Goal: Task Accomplishment & Management: Manage account settings

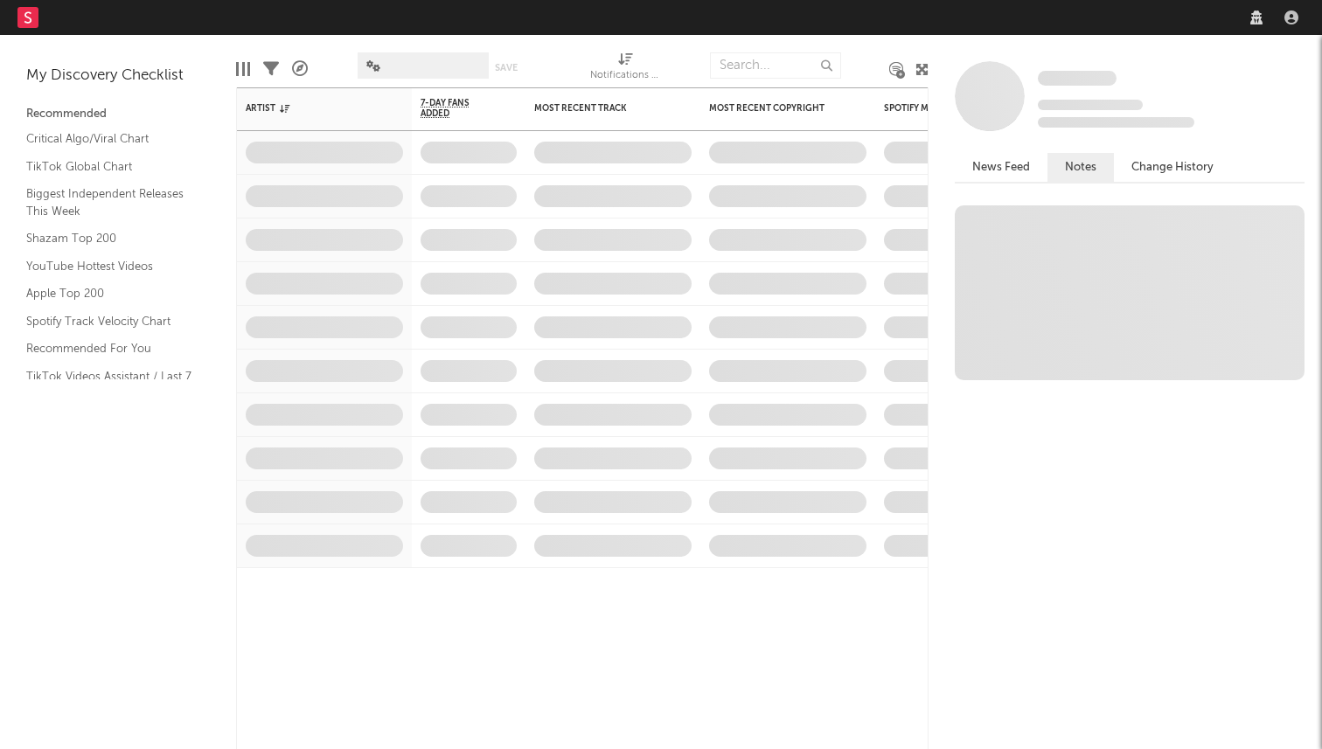
click at [1069, 37] on div "Some Artist Tracking Since: October 9, 2025 0 fans this week 0 fans last week N…" at bounding box center [1124, 392] width 393 height 714
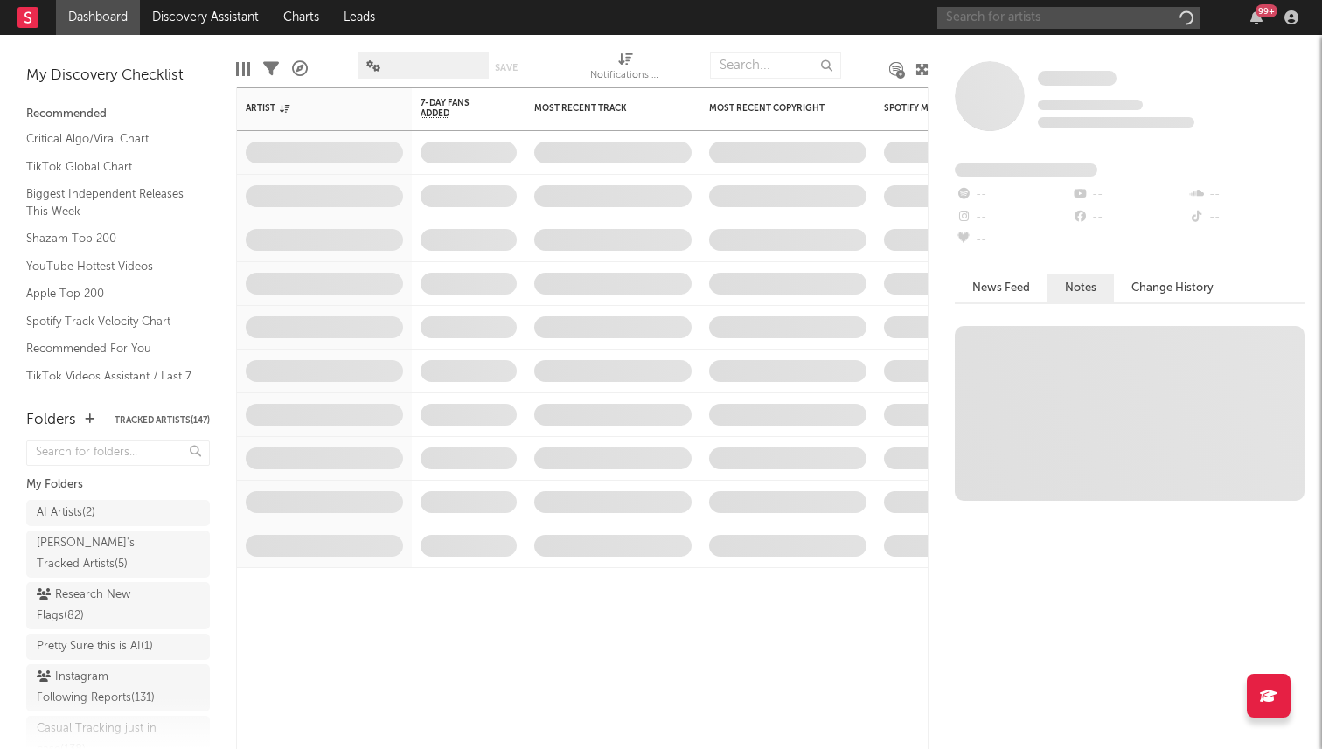
click at [1069, 17] on input "text" at bounding box center [1068, 18] width 262 height 22
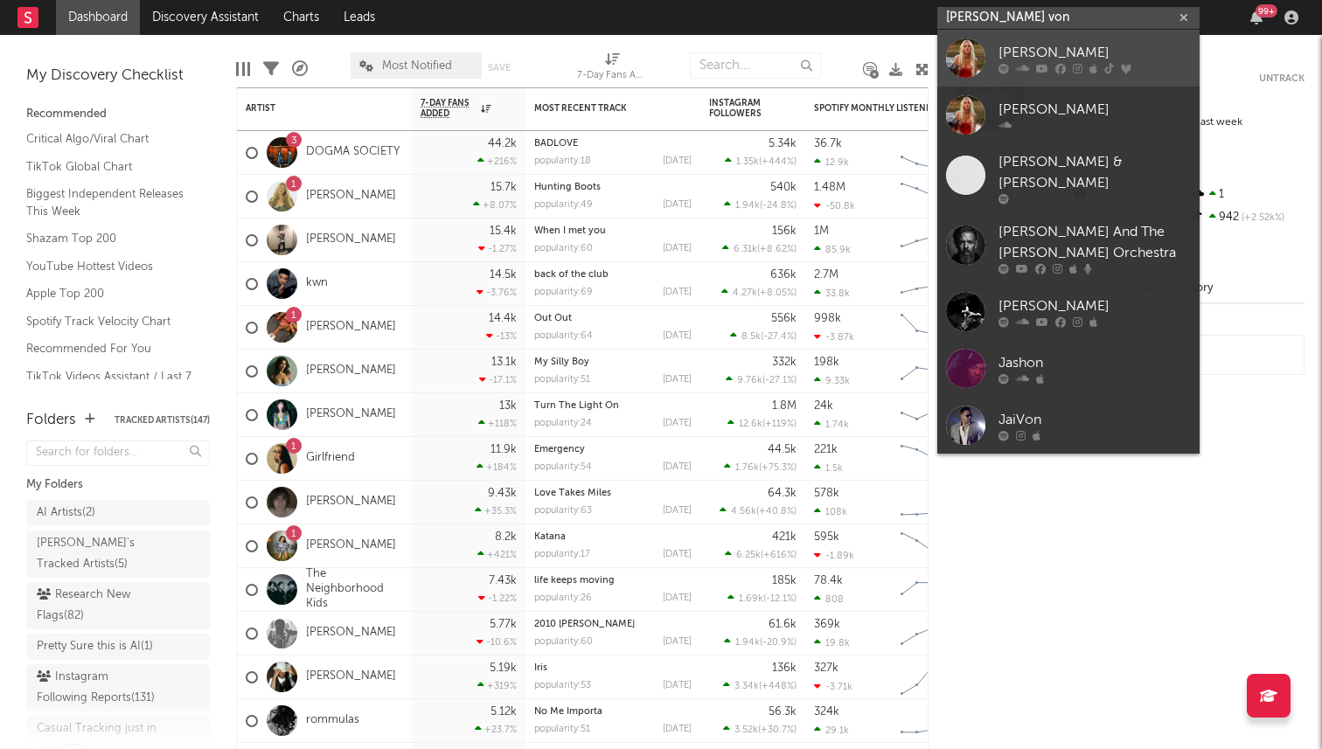
type input "jas von"
click at [1036, 44] on div "Jas Von" at bounding box center [1094, 52] width 192 height 21
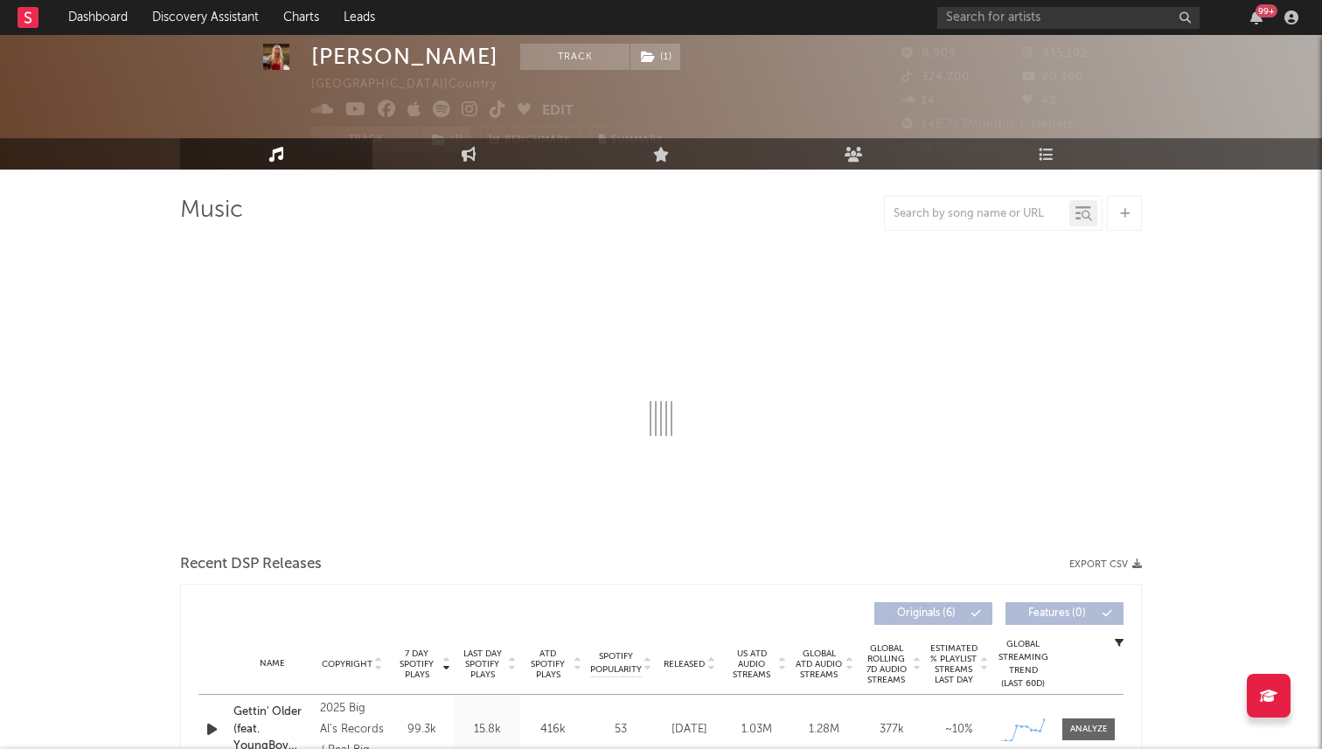
select select "6m"
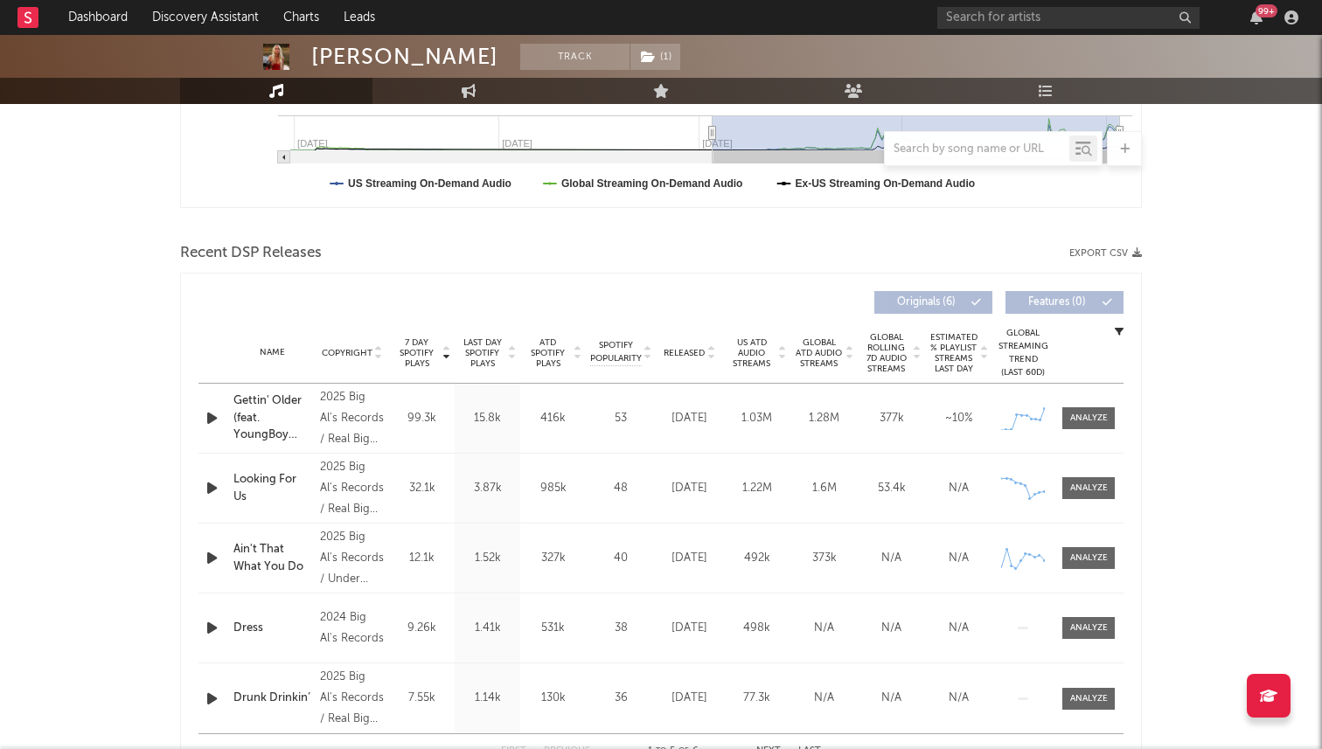
scroll to position [491, 0]
click at [1080, 427] on span at bounding box center [1088, 417] width 52 height 22
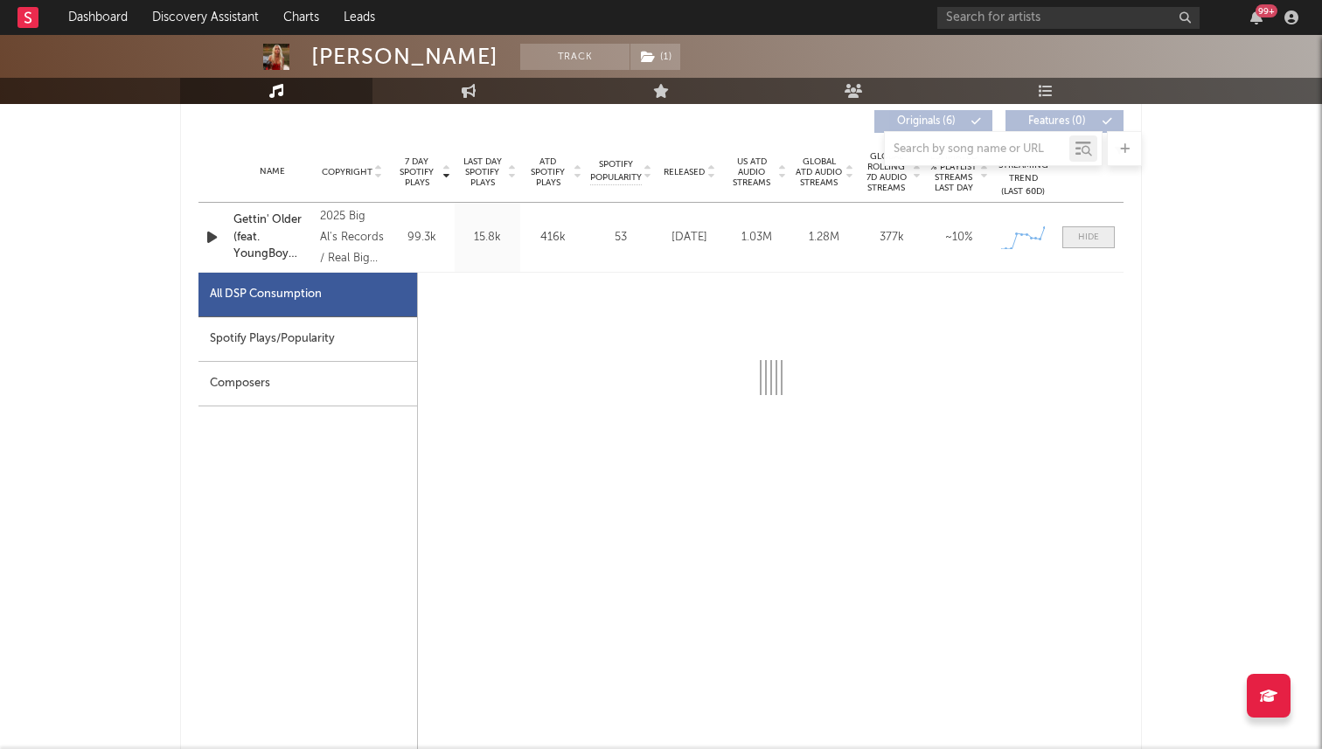
scroll to position [726, 0]
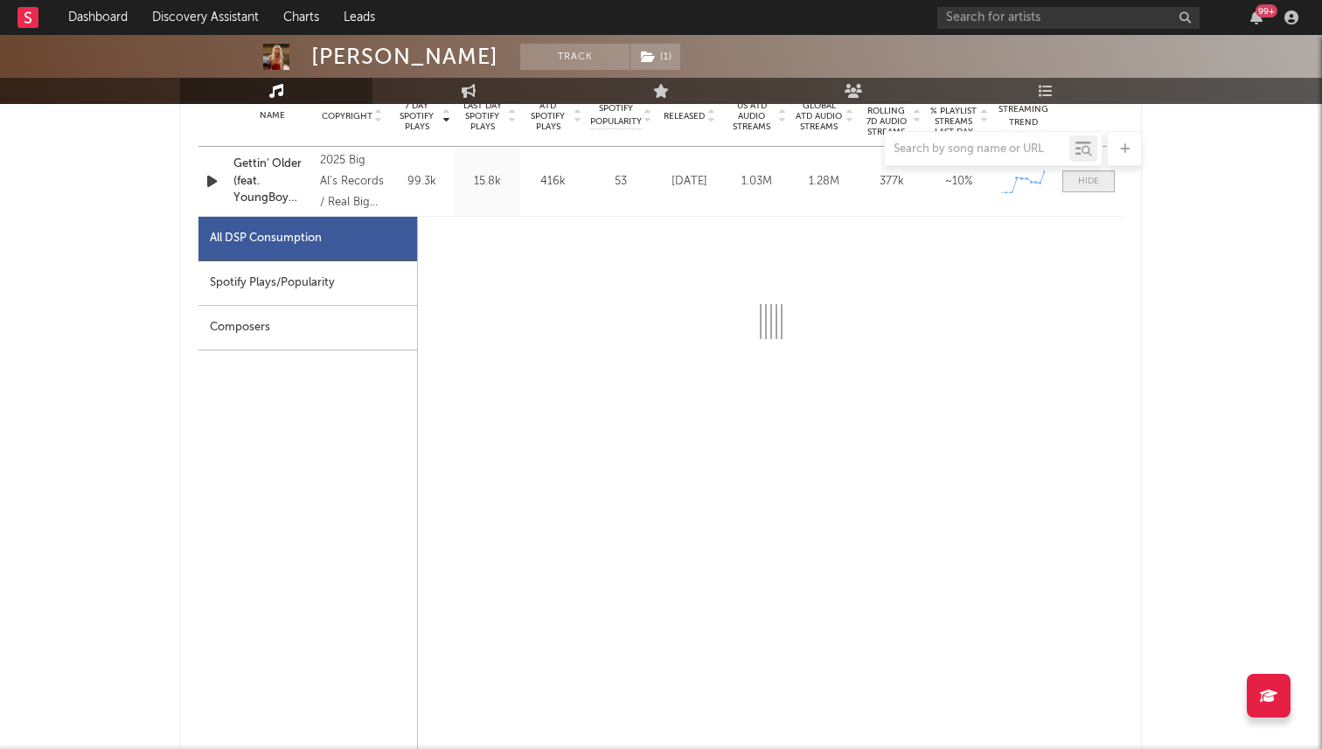
select select "1w"
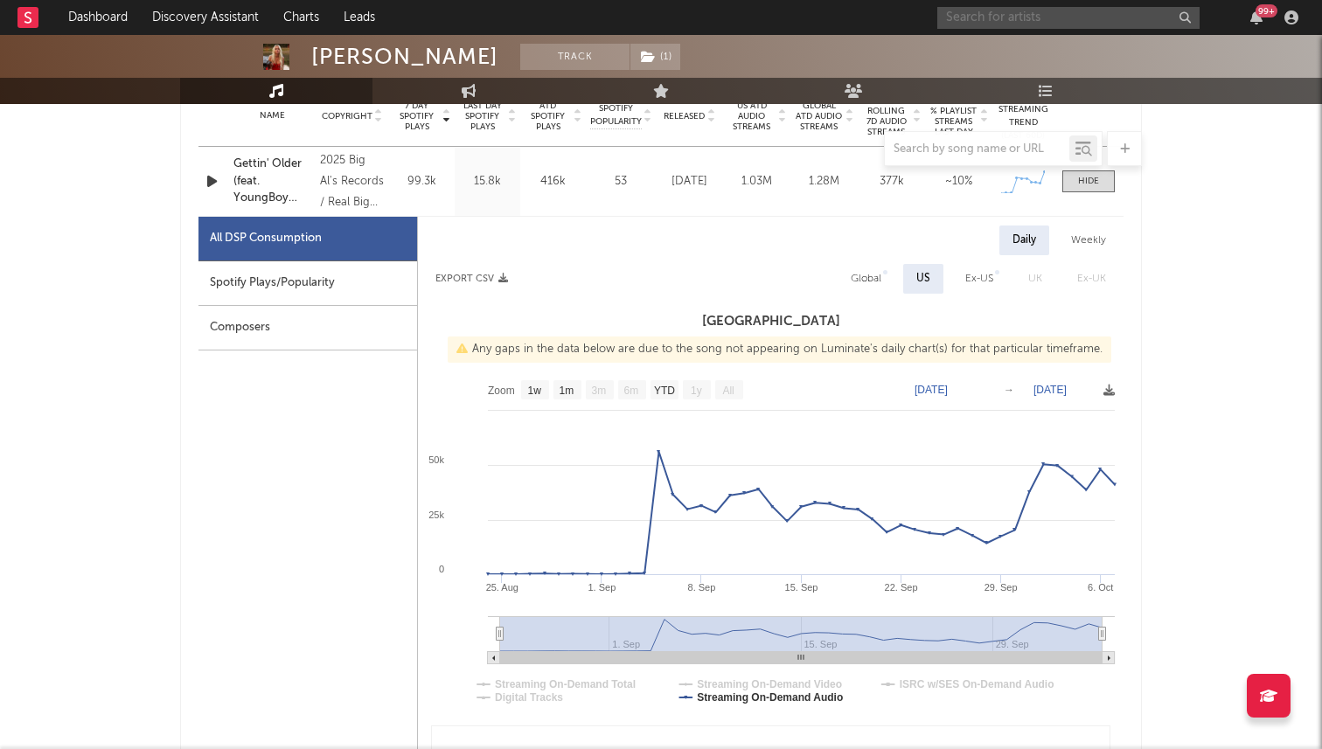
click at [1073, 21] on input "text" at bounding box center [1068, 18] width 262 height 22
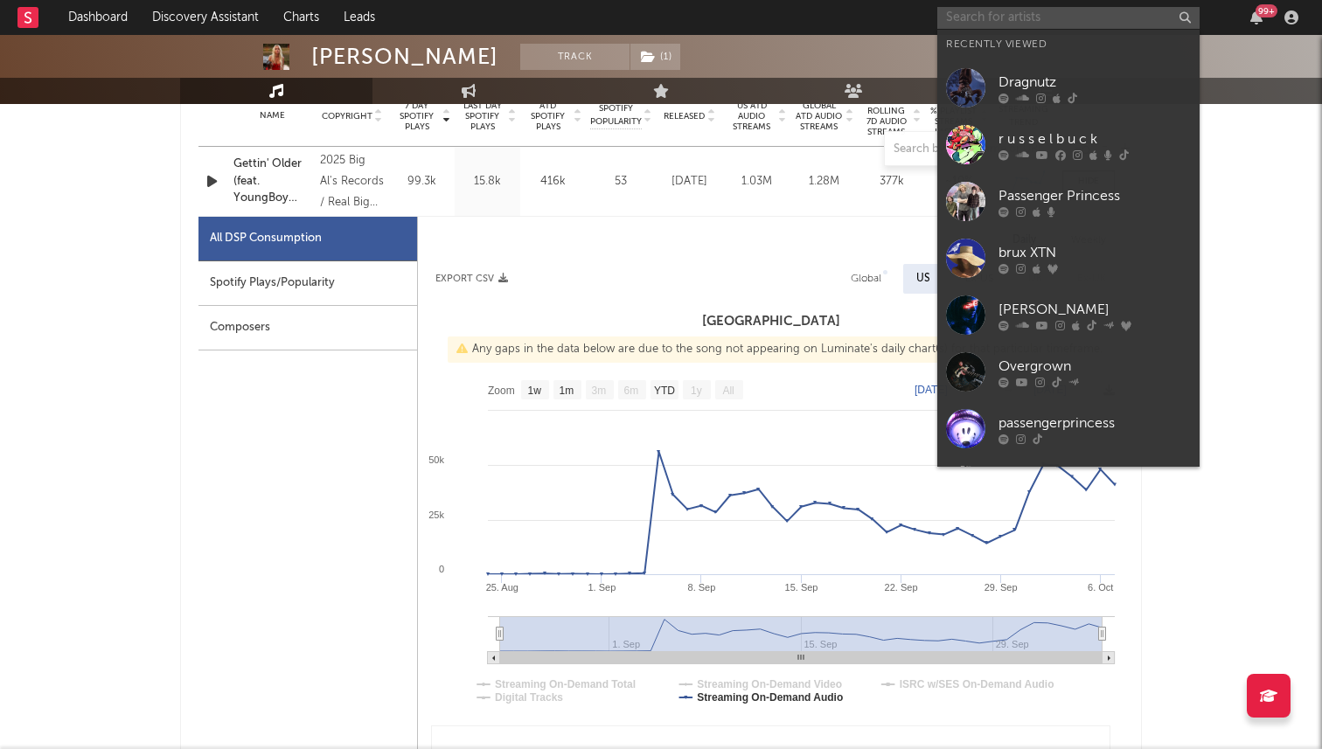
paste input "https://open.spotify.com/artist/1rWK9utwIpuoXVKgySSNoQ"
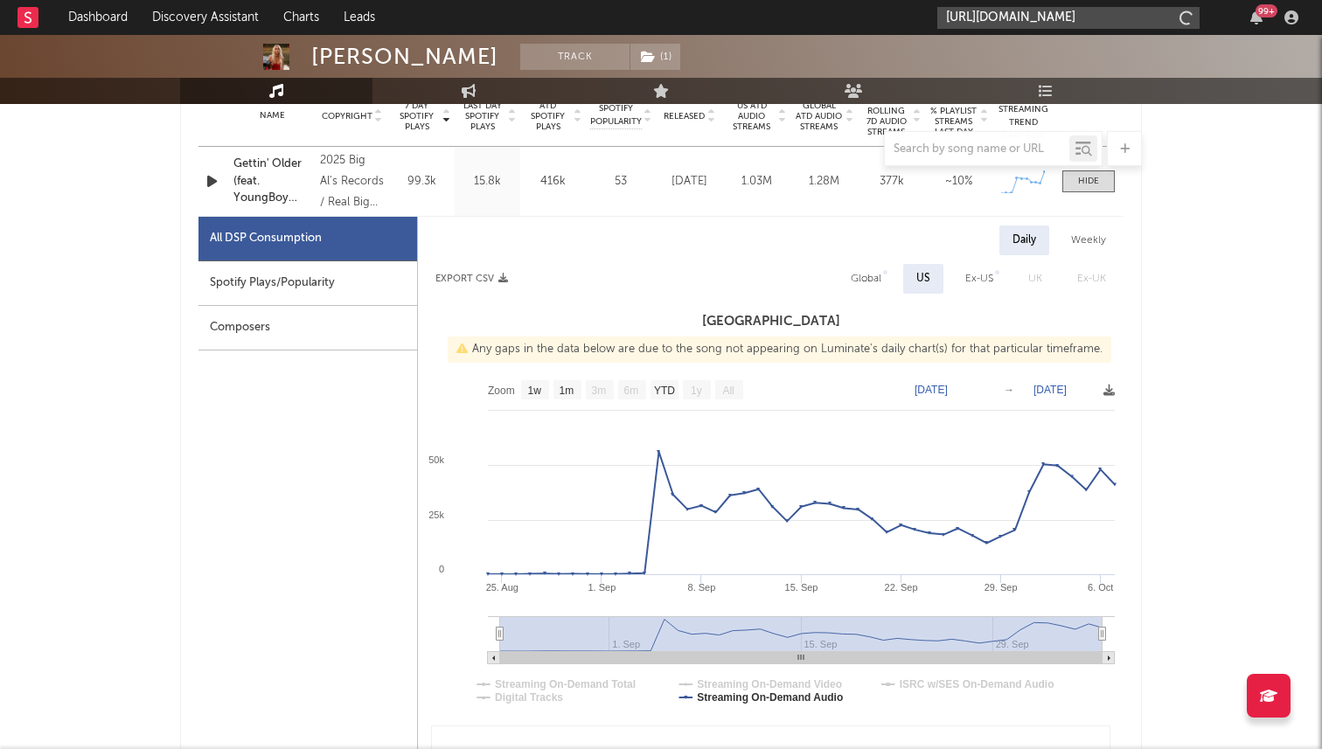
scroll to position [0, 109]
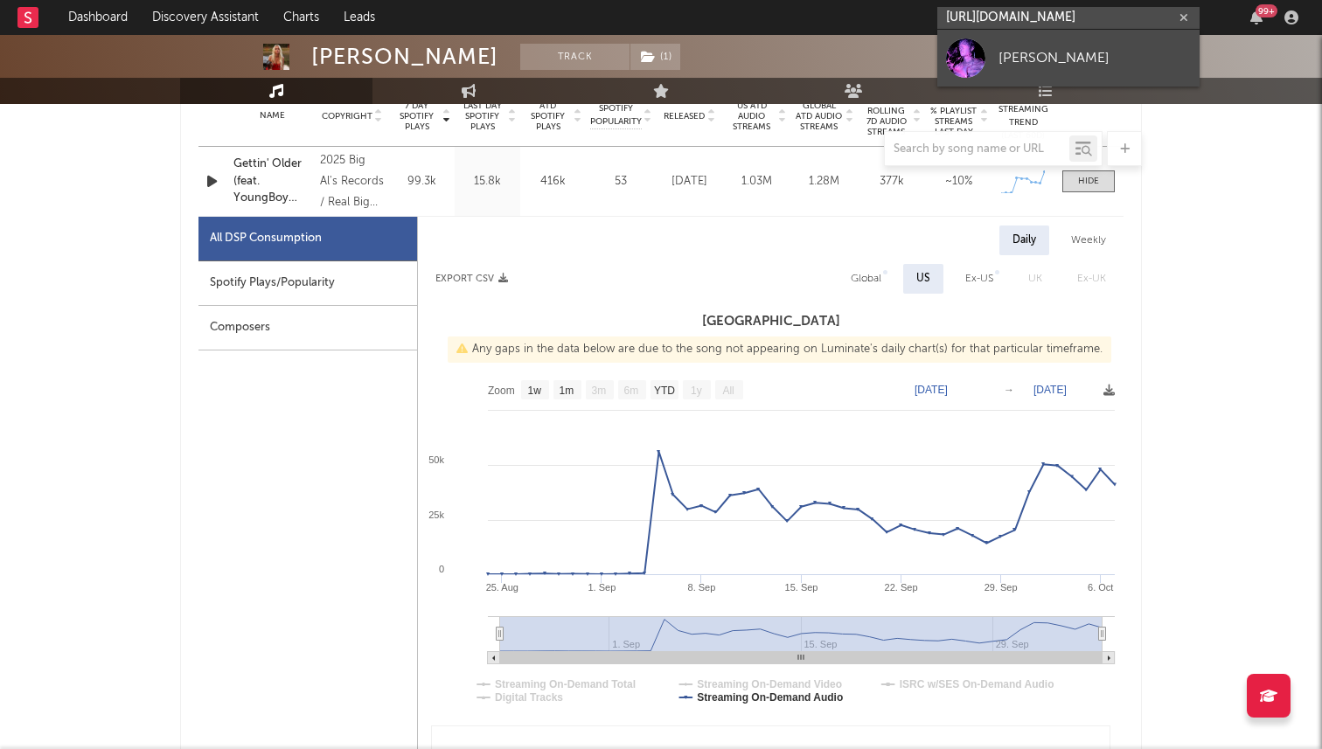
type input "https://open.spotify.com/artist/1rWK9utwIpuoXVKgySSNoQ"
click at [1021, 73] on link "Reid" at bounding box center [1068, 58] width 262 height 57
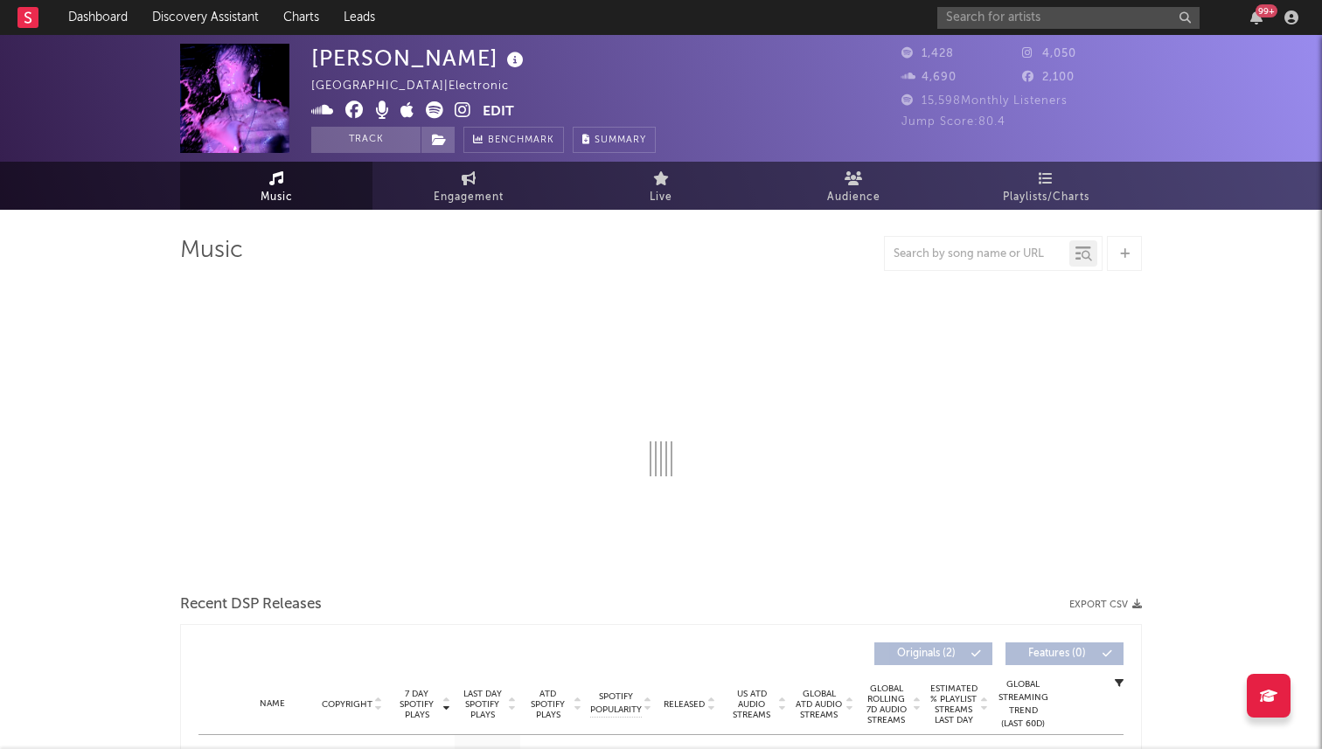
select select "1w"
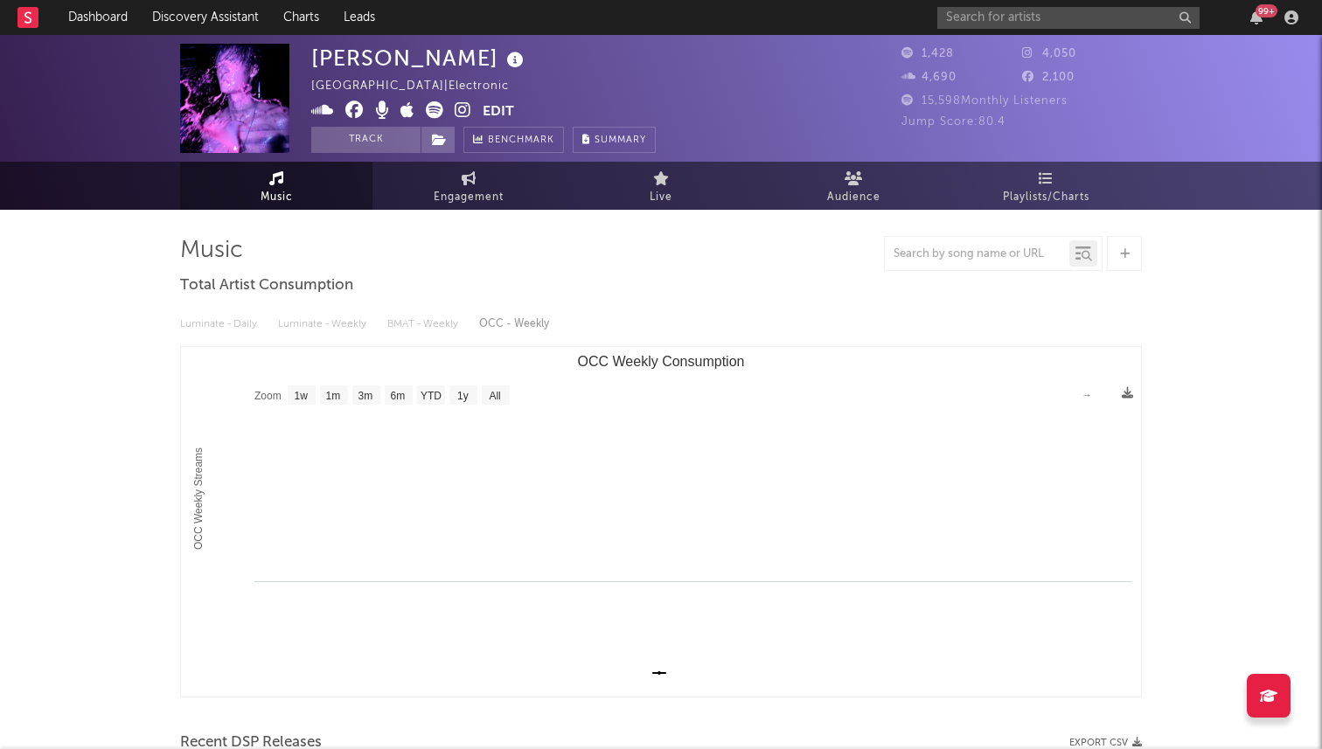
click at [497, 105] on button "Edit" at bounding box center [498, 112] width 31 height 22
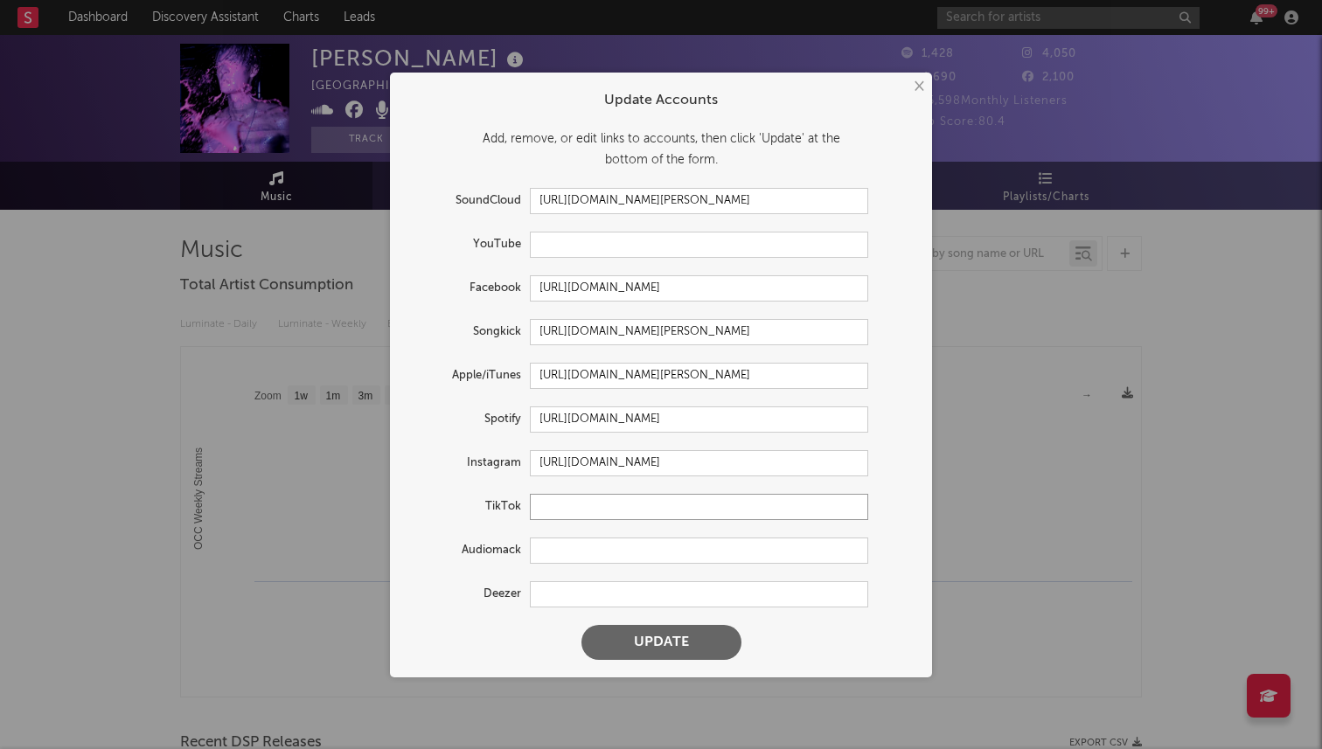
click at [577, 516] on input "text" at bounding box center [699, 507] width 338 height 26
paste input "https://www.tiktok.com/@reid124"
type input "https://www.tiktok.com/@reid124"
click at [581, 625] on button "Update" at bounding box center [661, 642] width 160 height 35
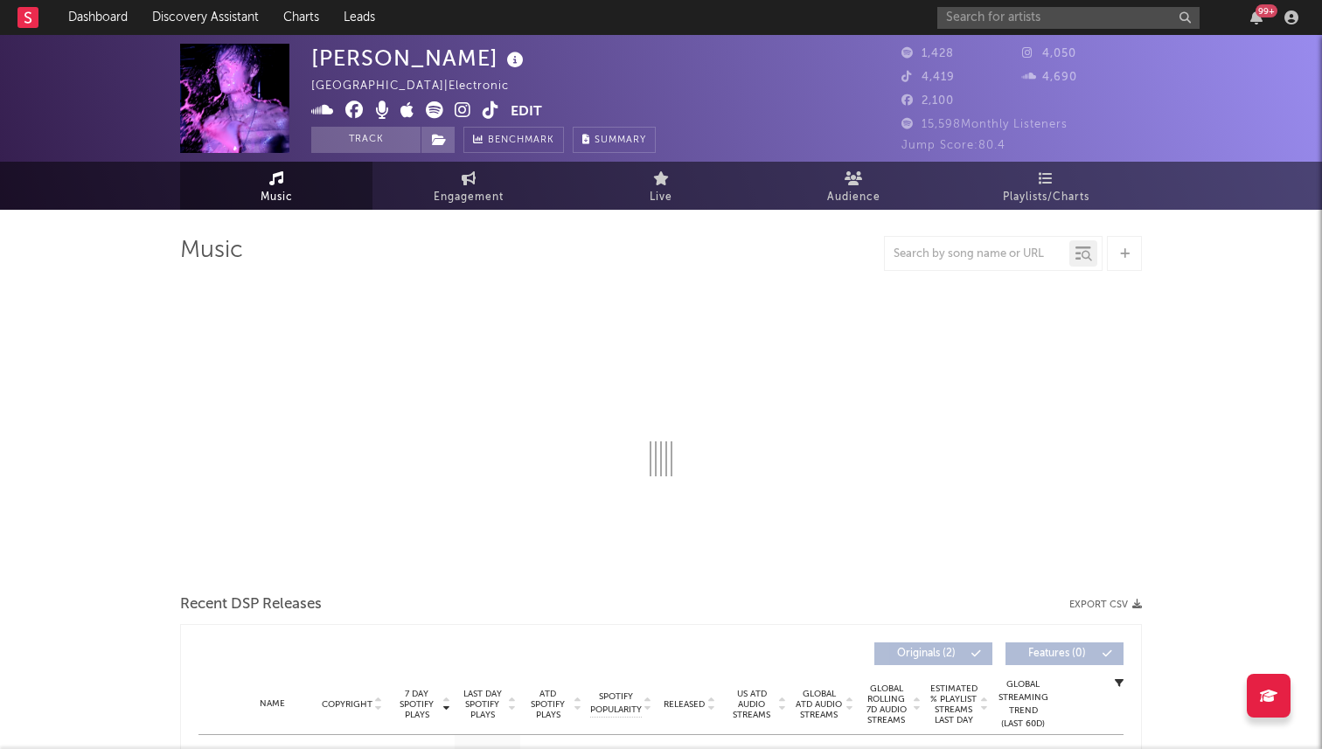
select select "1w"
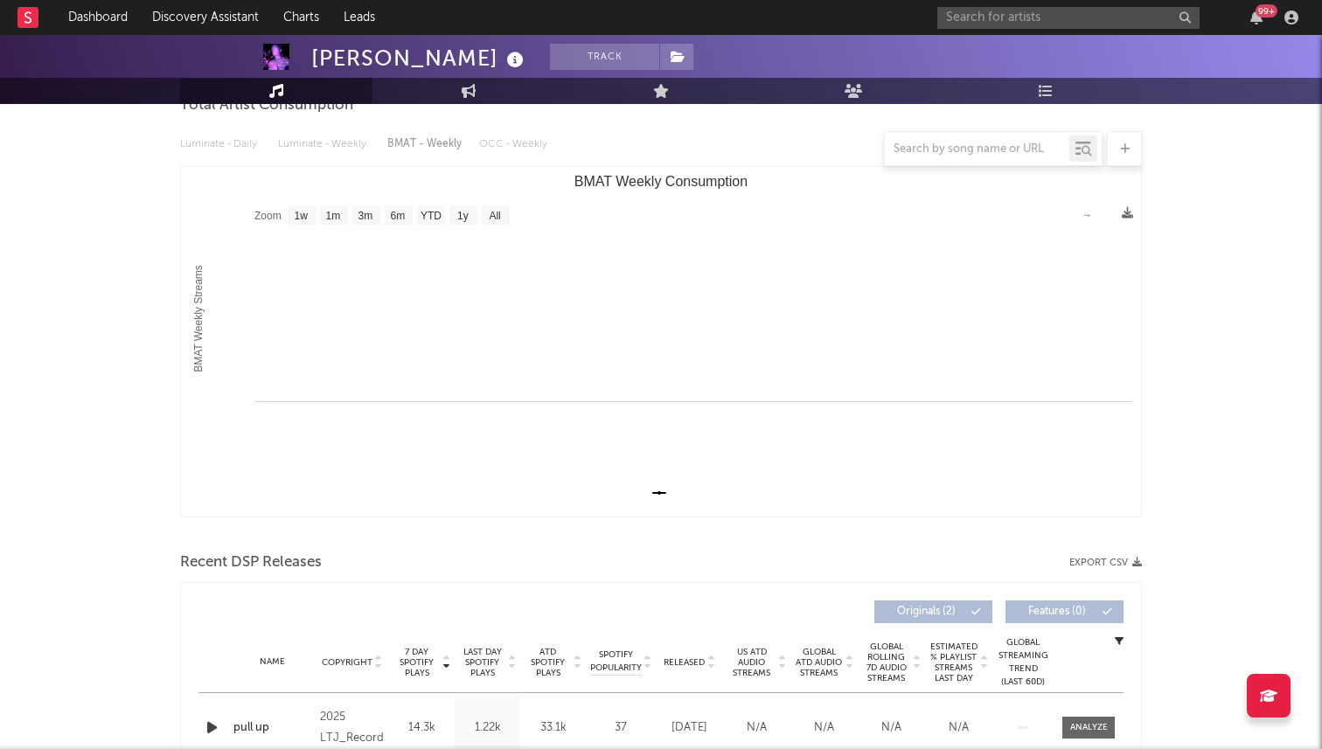
scroll to position [24, 0]
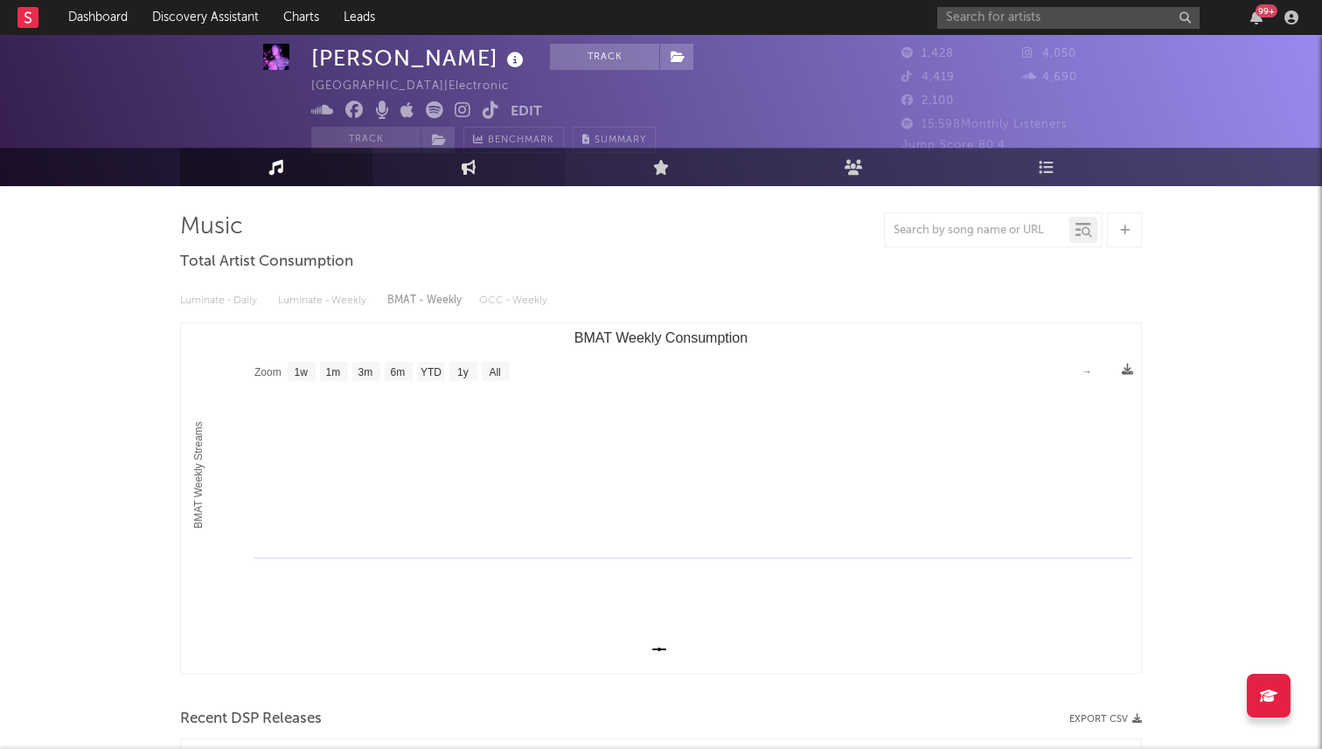
click at [430, 175] on link "Engagement" at bounding box center [468, 167] width 192 height 38
select select "1w"
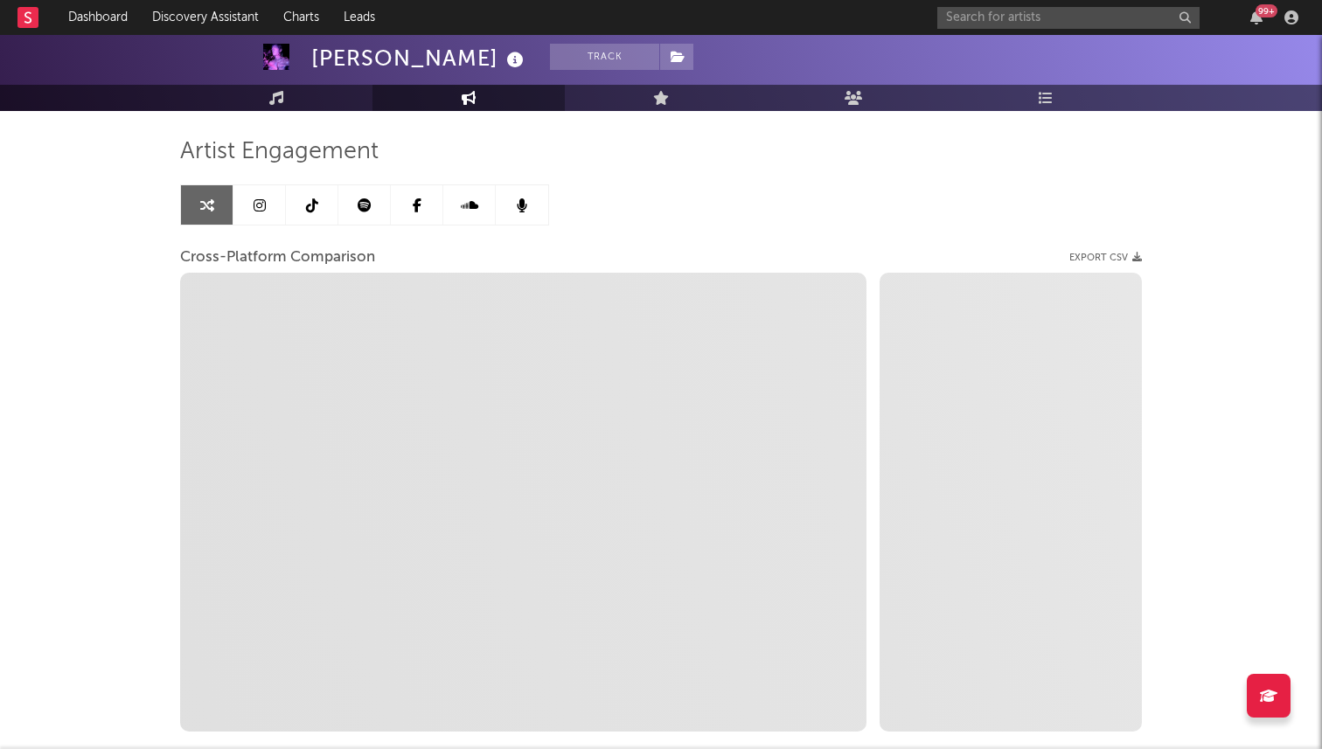
scroll to position [90, 0]
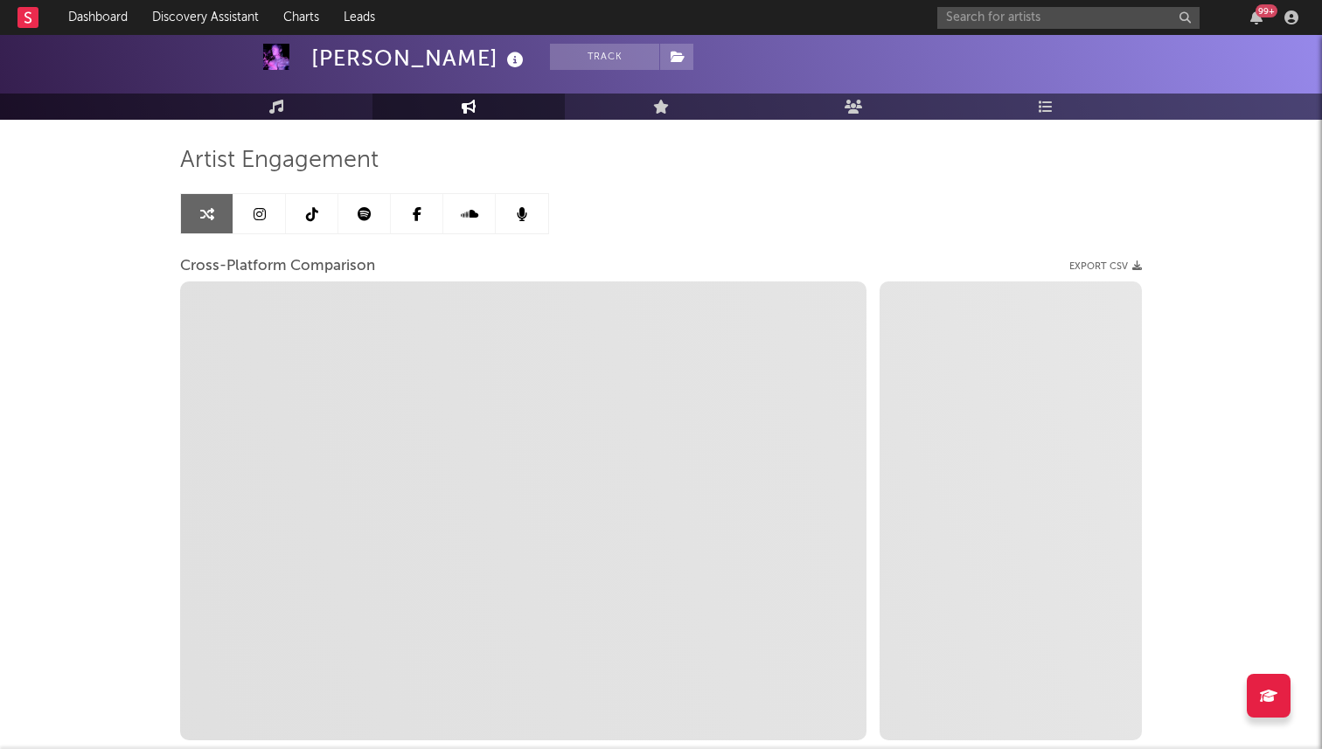
select select "1m"
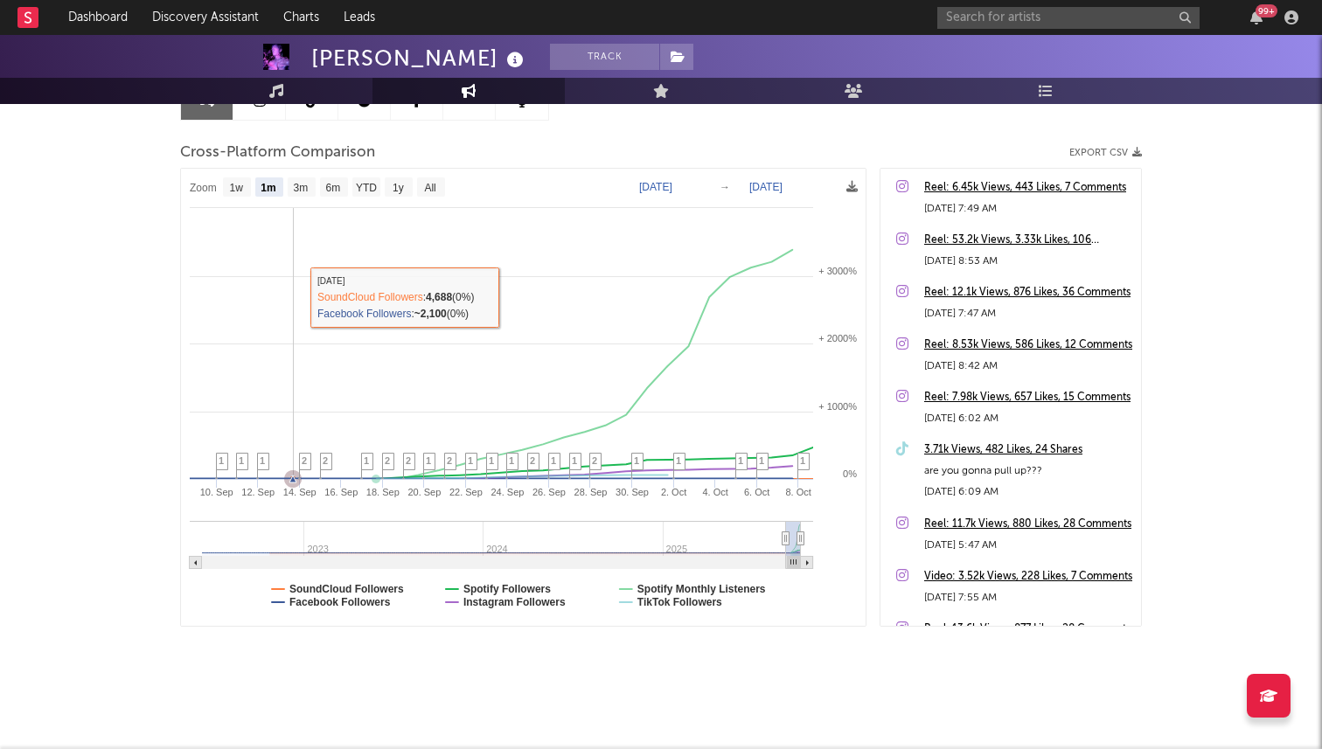
scroll to position [0, 0]
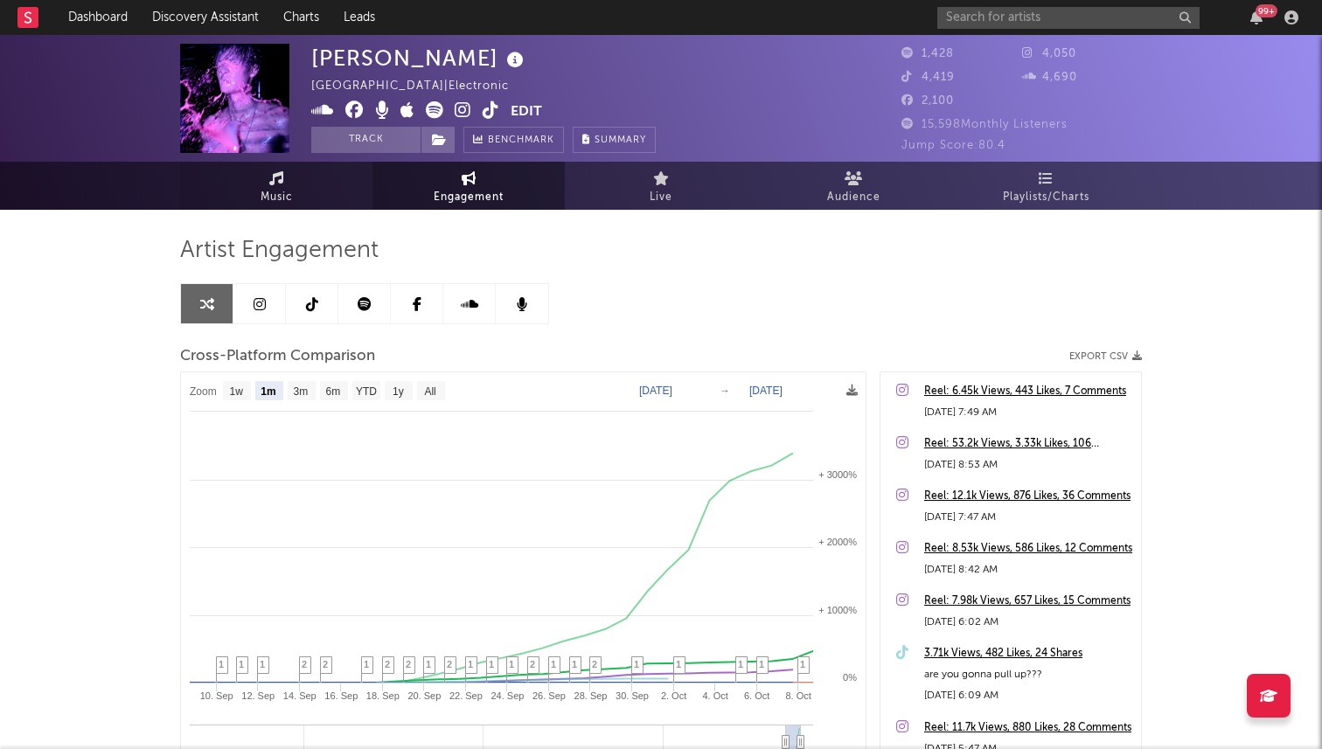
click at [281, 188] on span "Music" at bounding box center [277, 197] width 32 height 21
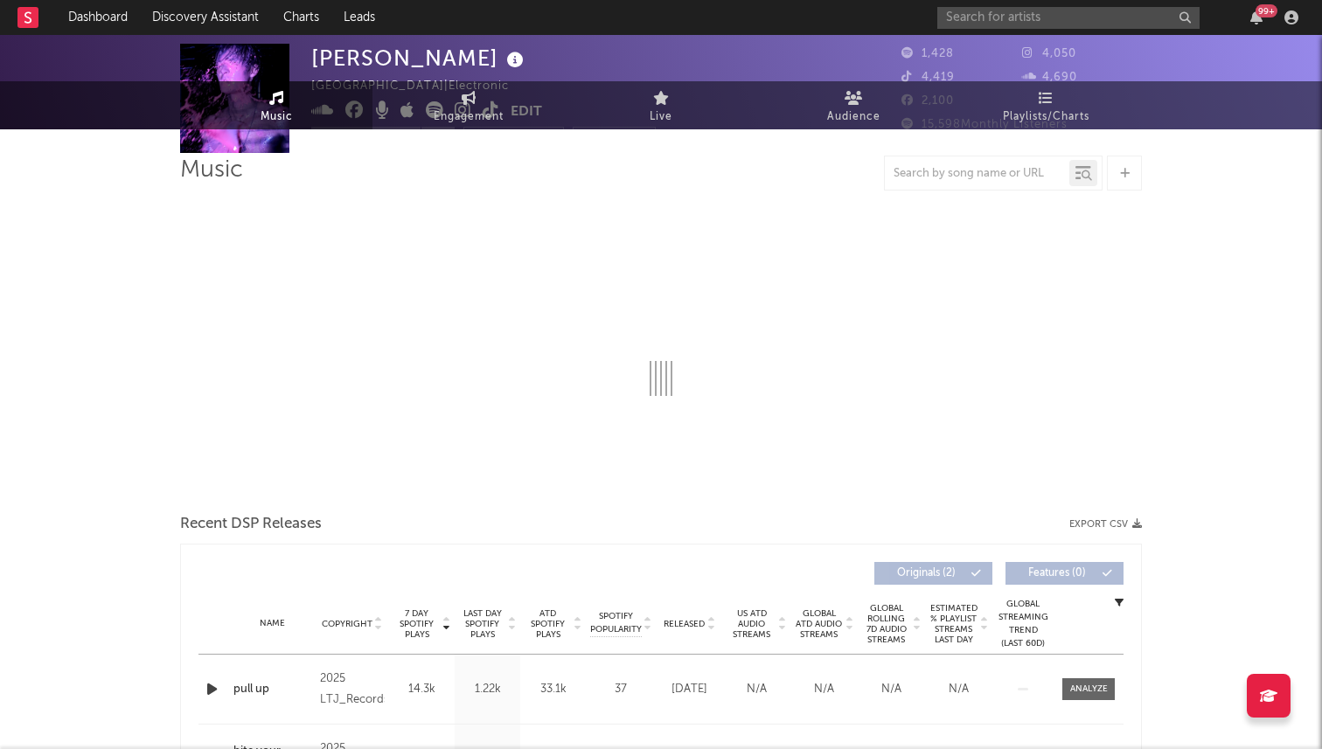
select select "1w"
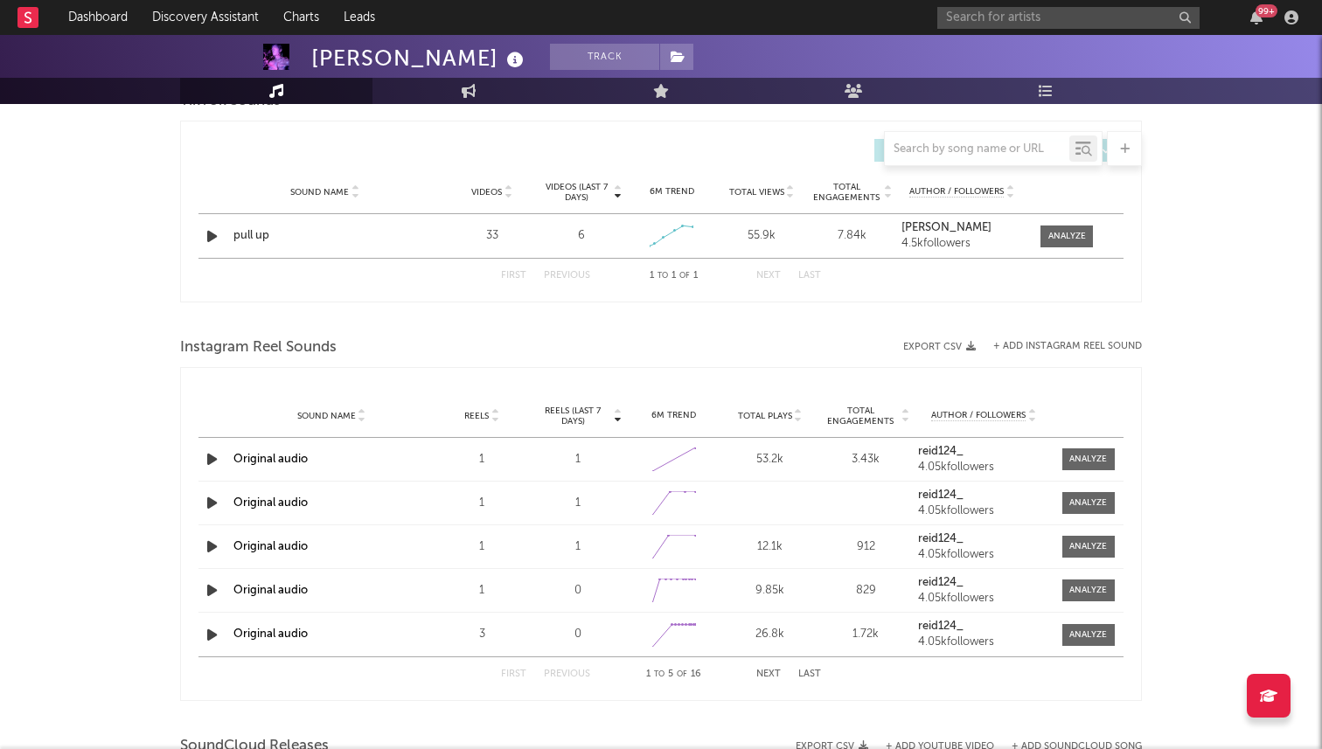
scroll to position [1043, 0]
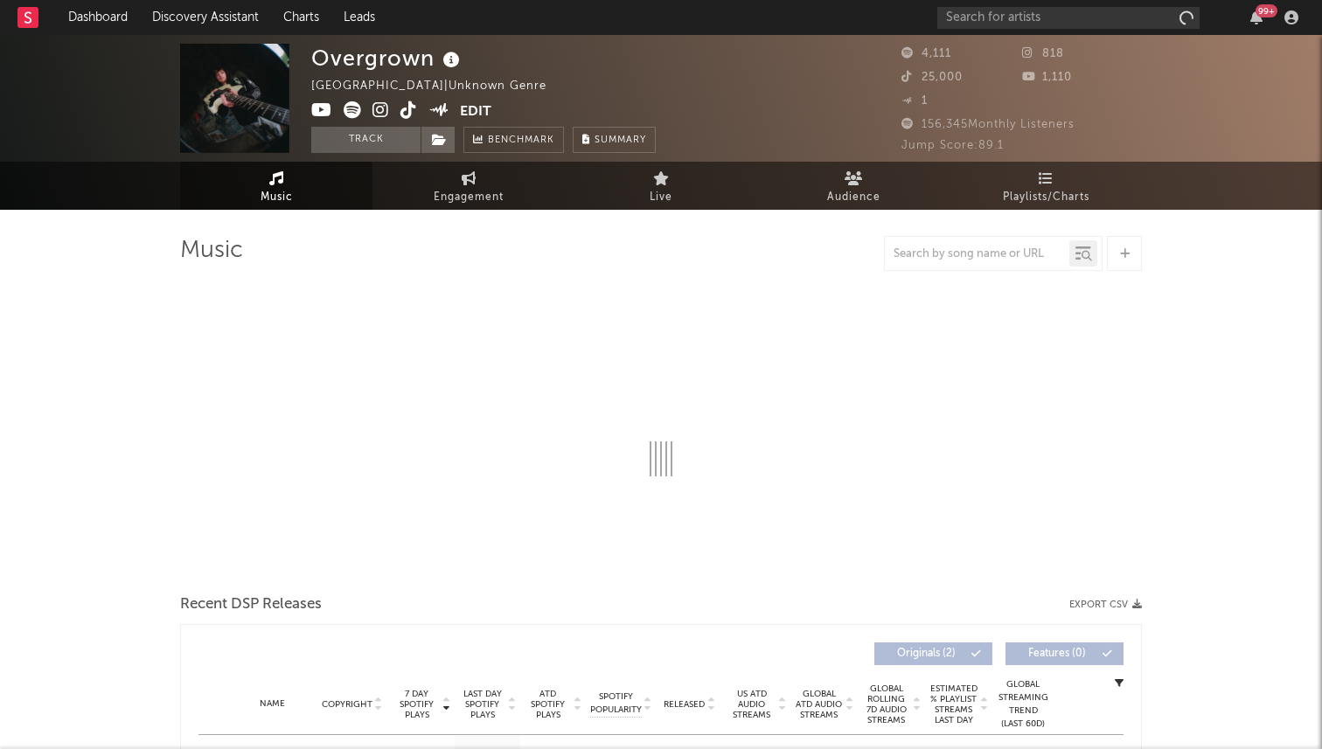
select select "1w"
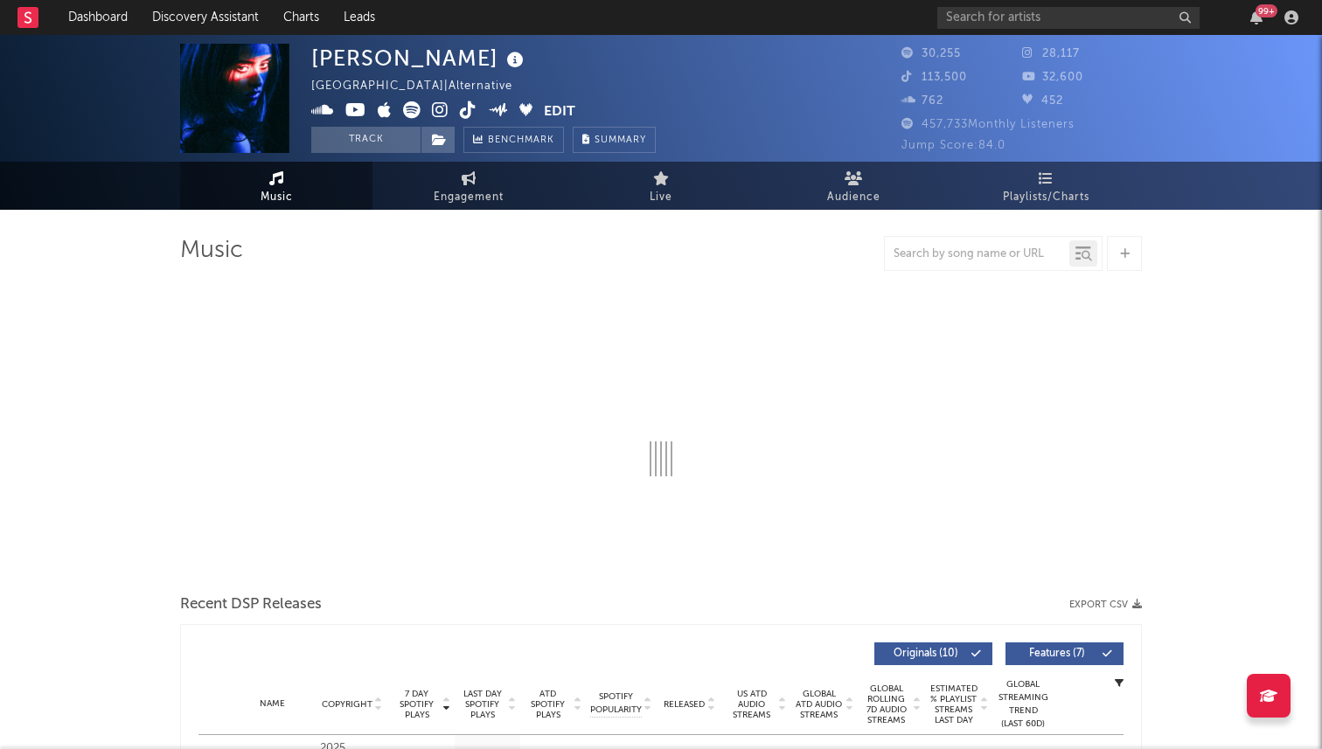
select select "6m"
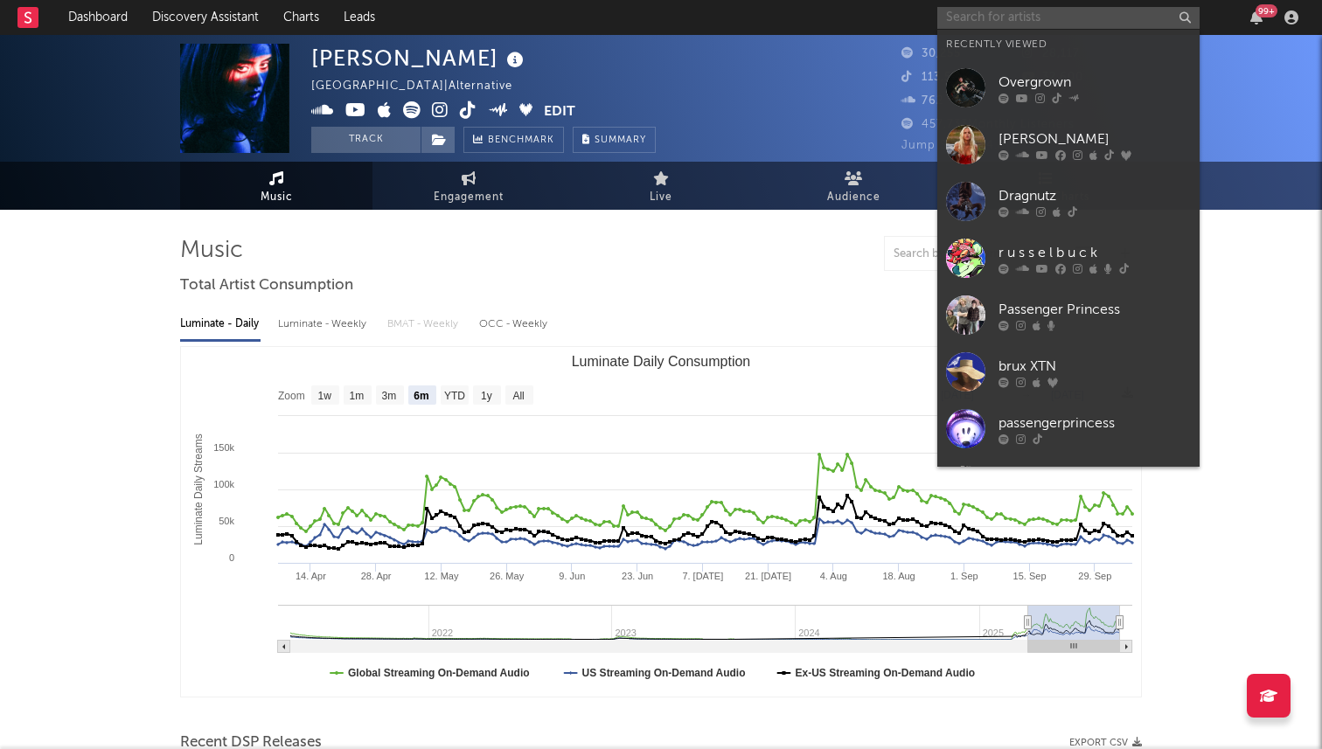
click at [986, 23] on input "text" at bounding box center [1068, 18] width 262 height 22
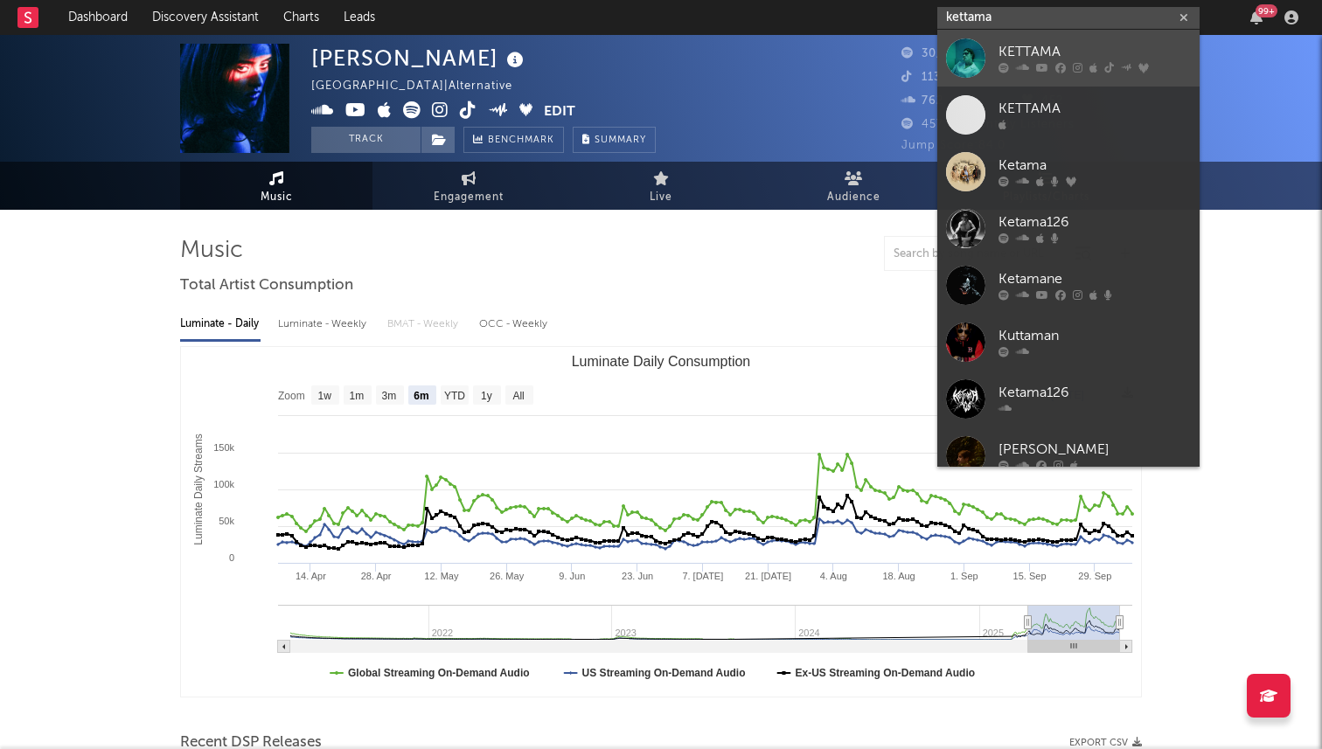
type input "kettama"
click at [1012, 52] on div "KETTAMA" at bounding box center [1094, 52] width 192 height 21
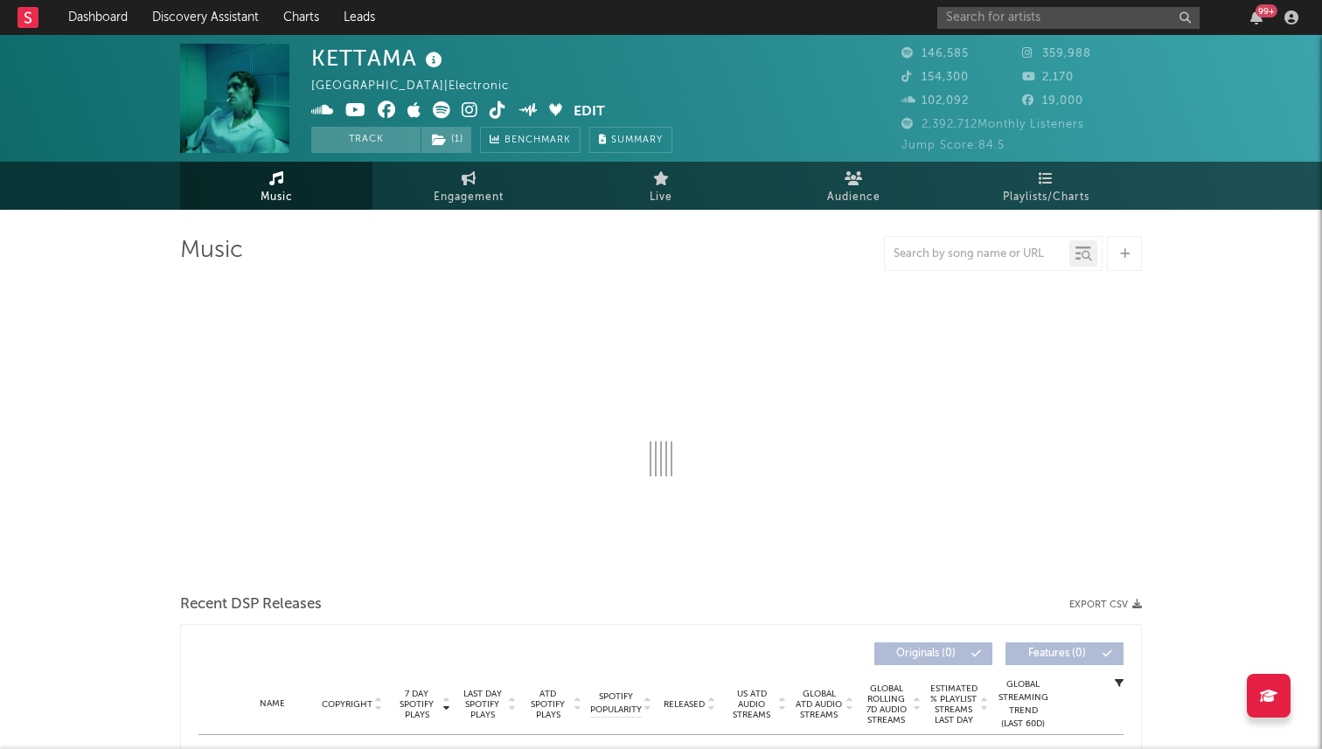
select select "6m"
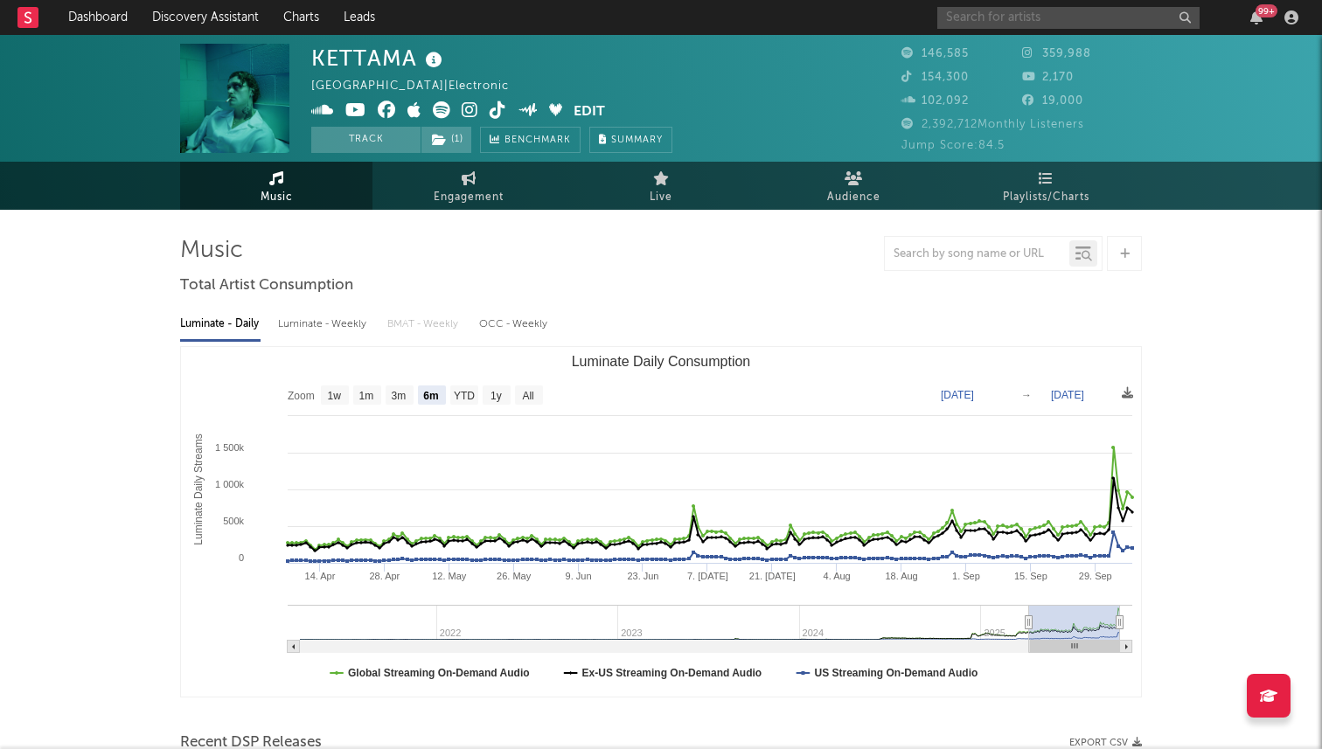
click at [986, 14] on input "text" at bounding box center [1068, 18] width 262 height 22
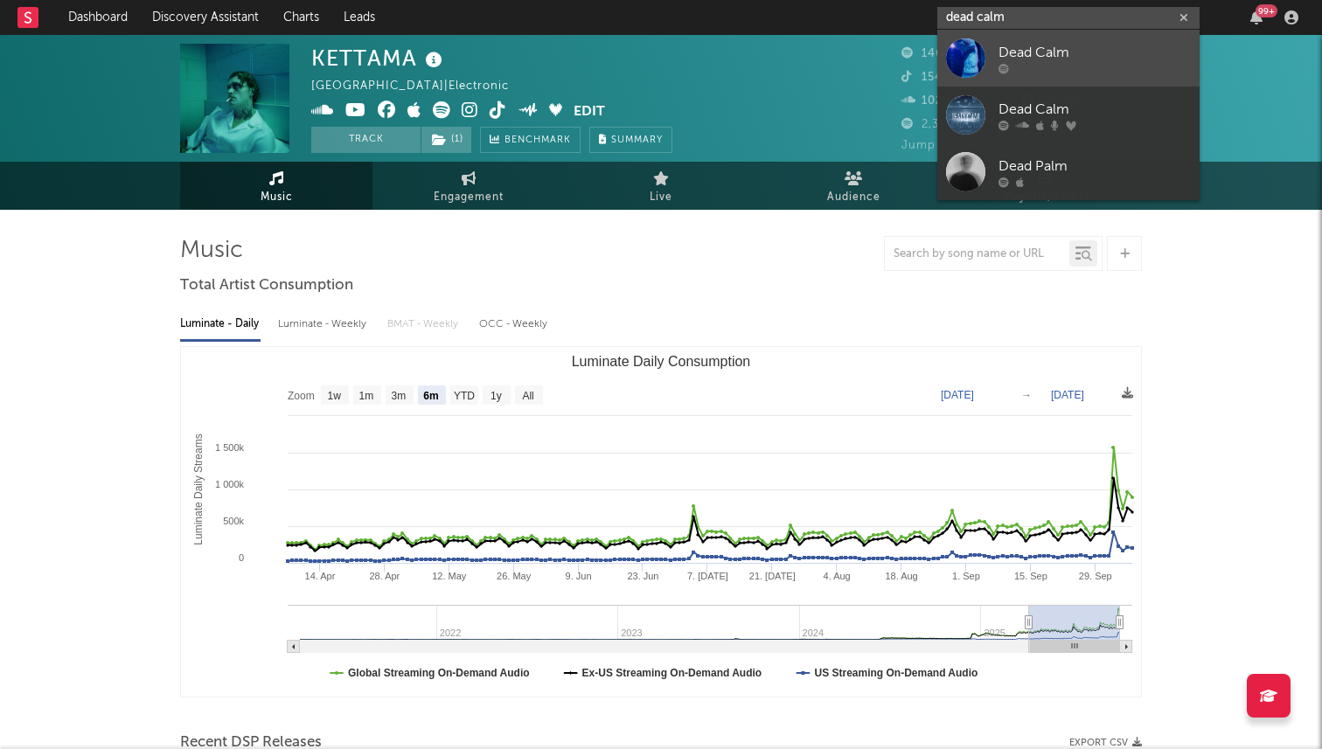
type input "dead calm"
click at [969, 48] on div at bounding box center [965, 57] width 39 height 39
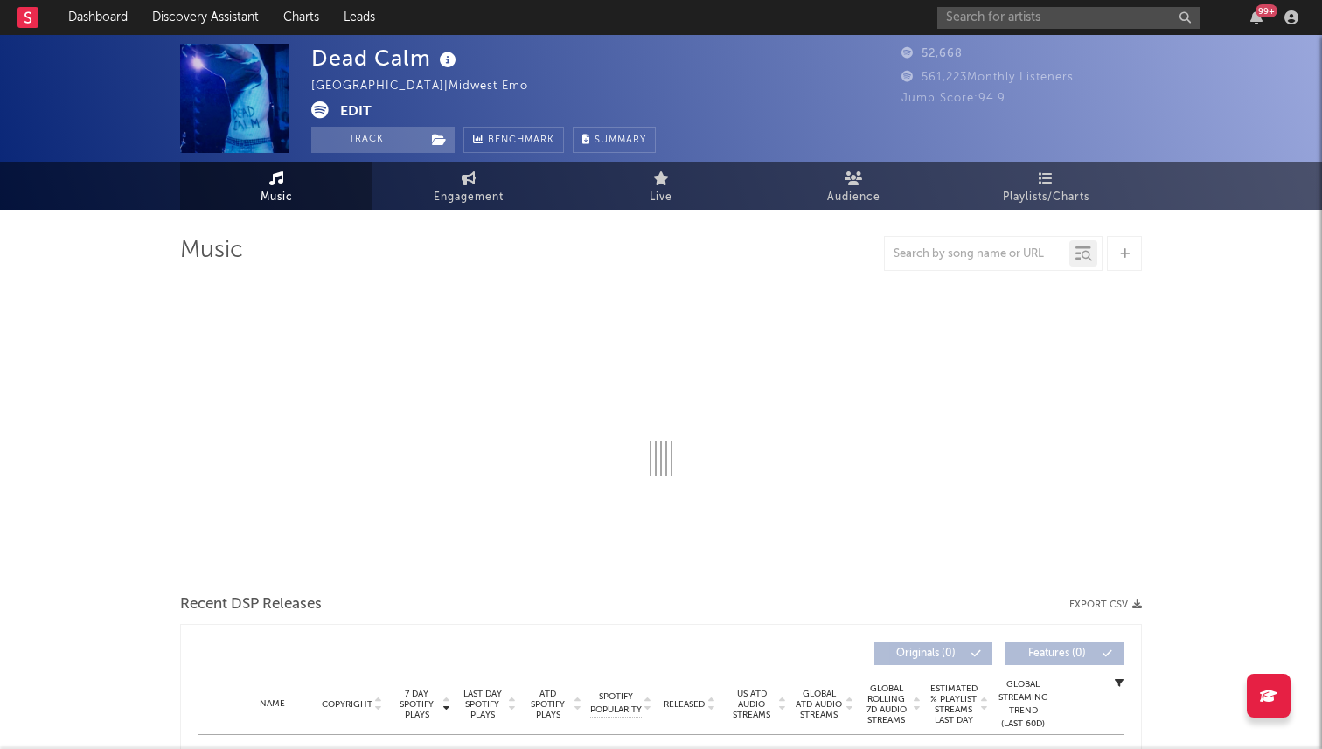
select select "6m"
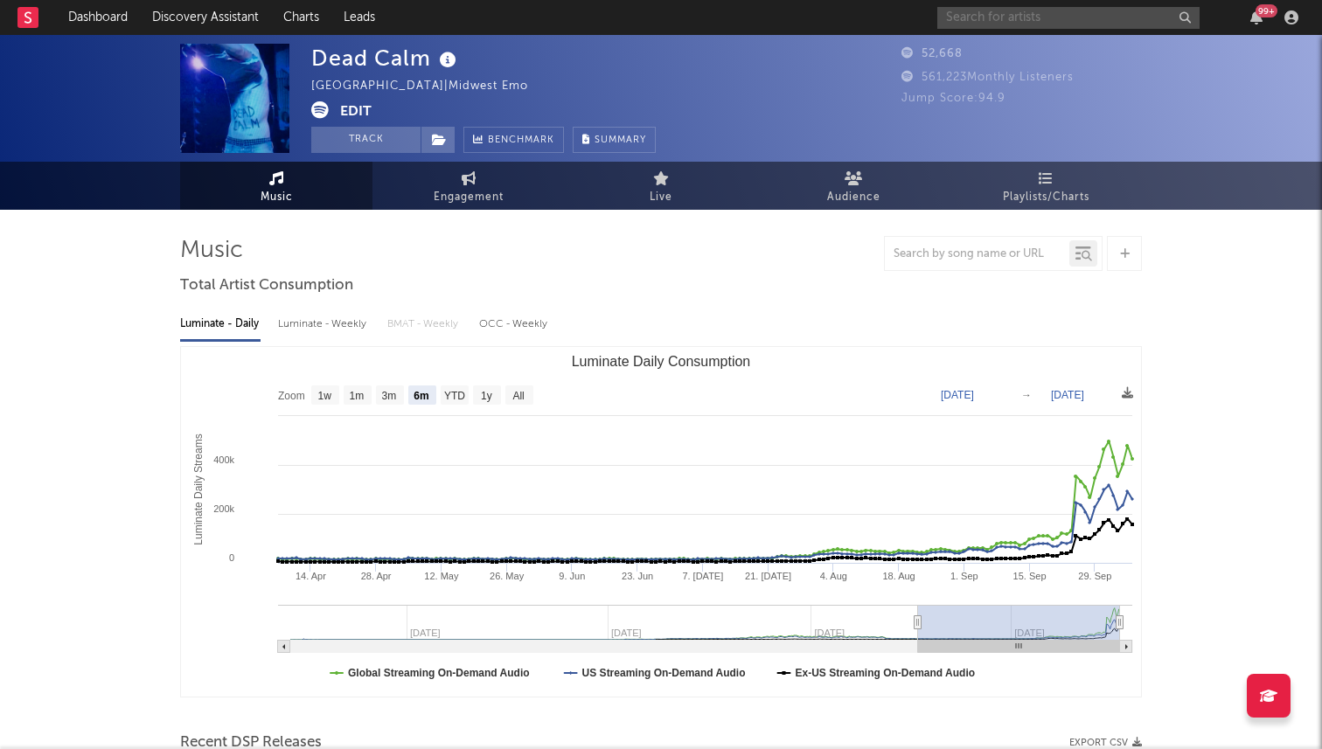
click at [1002, 22] on input "text" at bounding box center [1068, 18] width 262 height 22
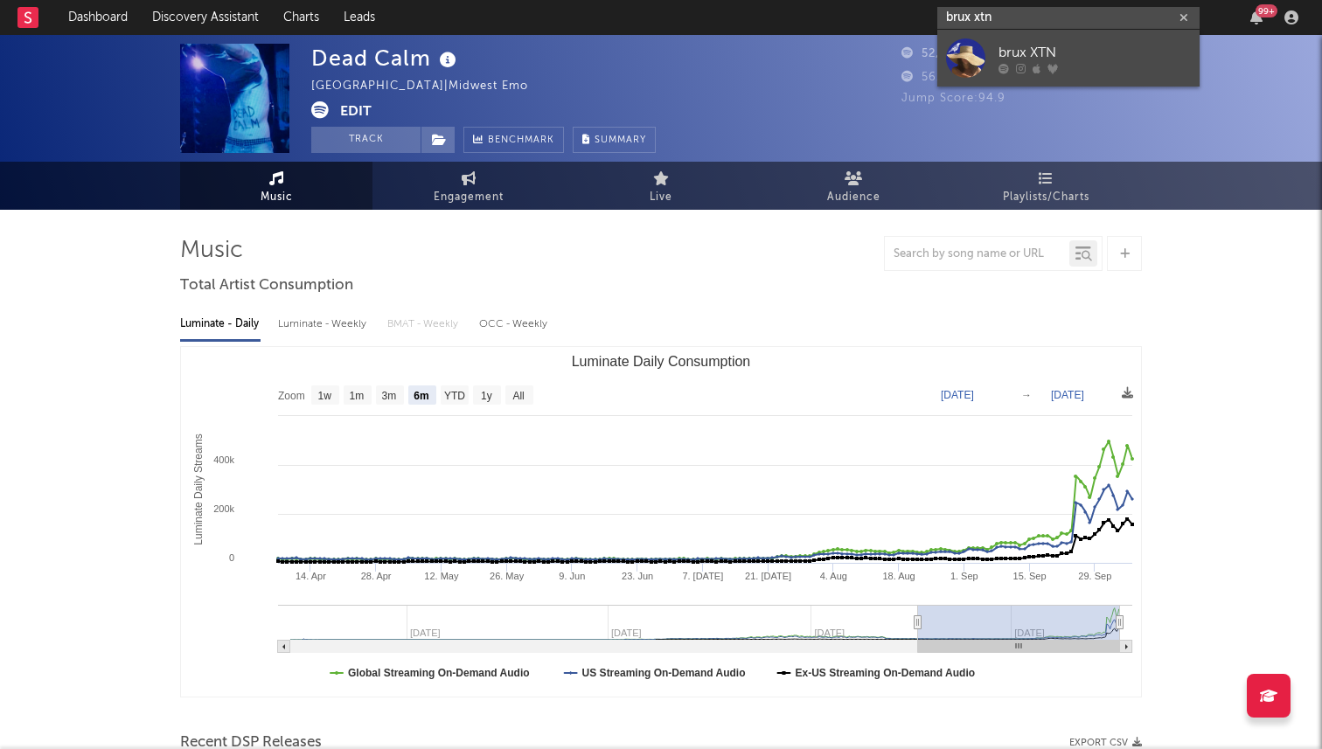
type input "brux xtn"
click at [1007, 55] on div "brux XTN" at bounding box center [1094, 52] width 192 height 21
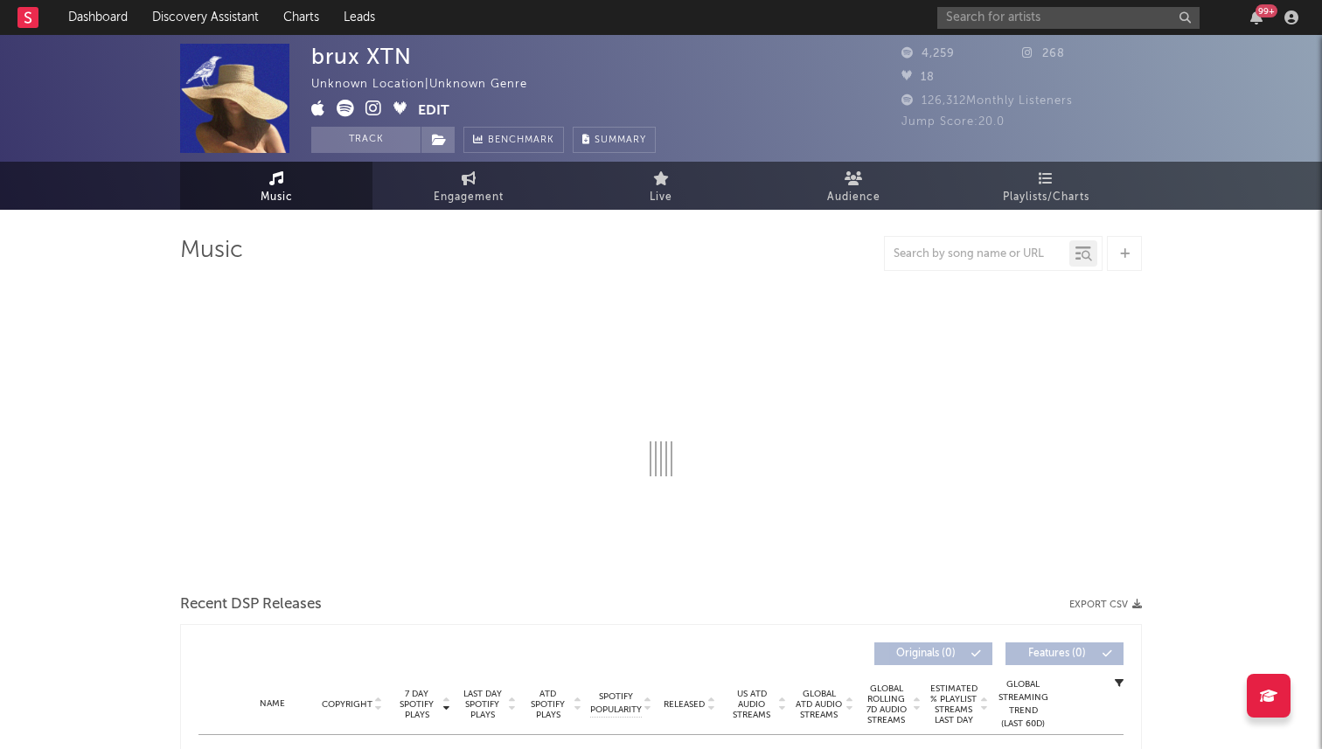
select select "1w"
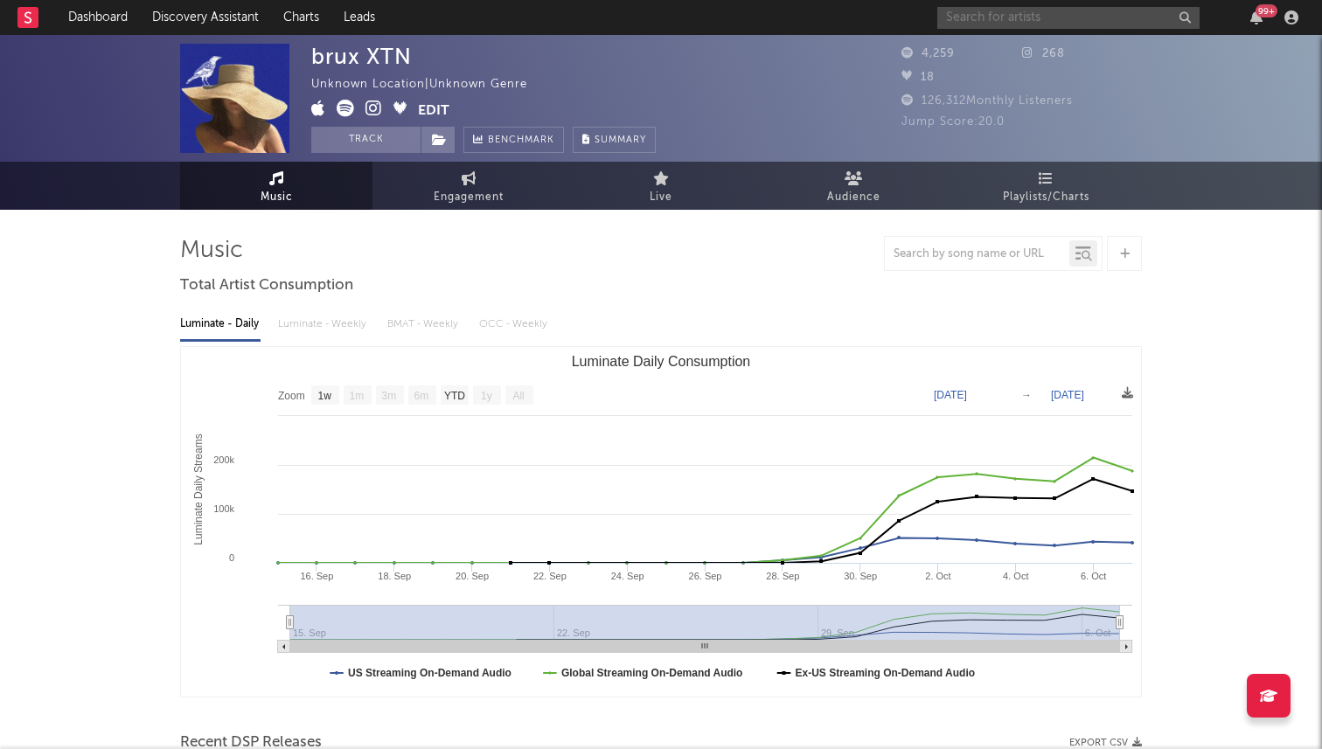
click at [991, 25] on input "text" at bounding box center [1068, 18] width 262 height 22
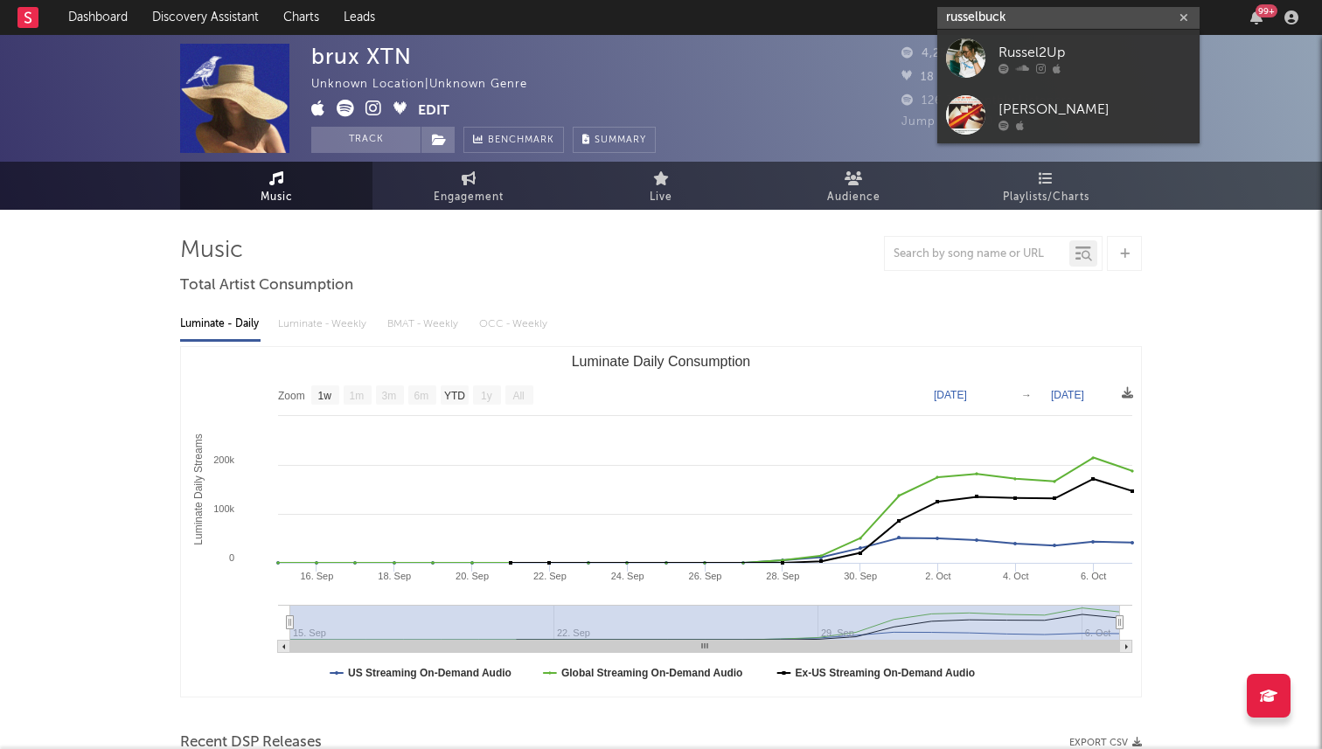
type input "russelbuck"
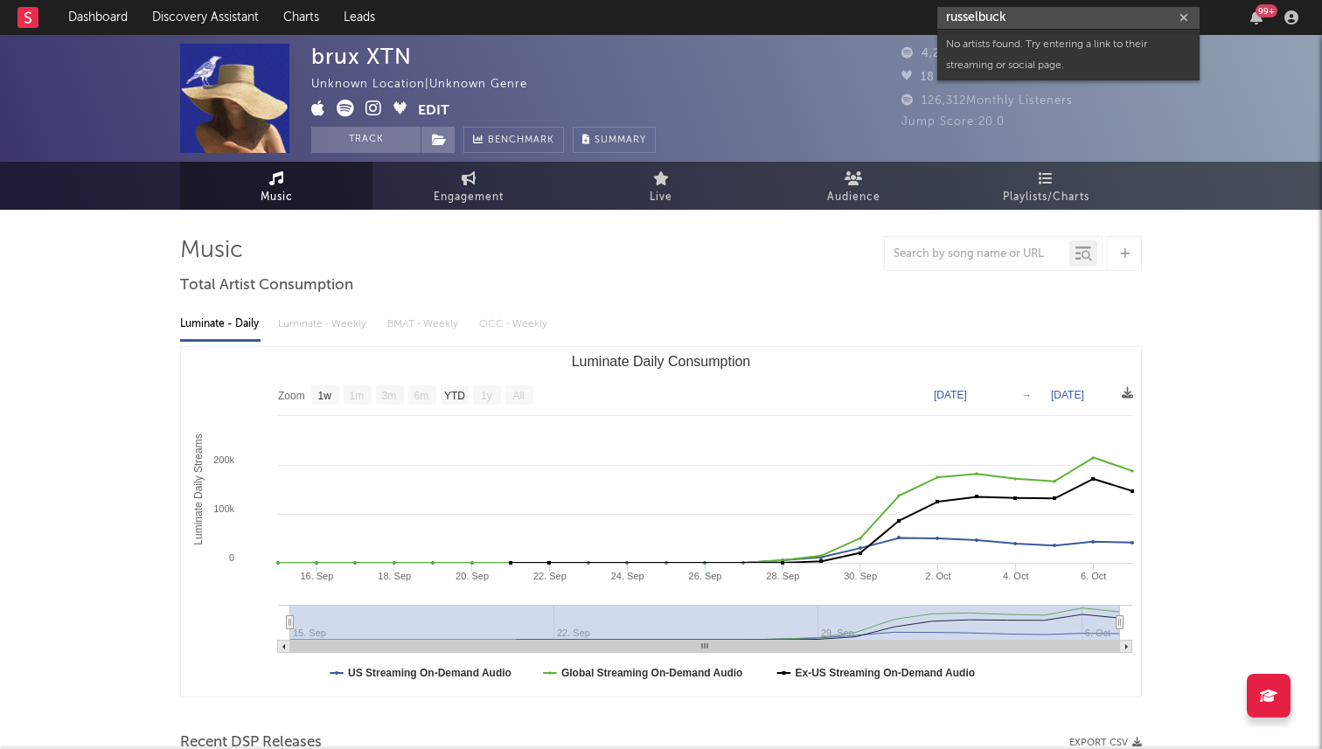
drag, startPoint x: 1022, startPoint y: 20, endPoint x: 849, endPoint y: 13, distance: 173.2
click at [852, 14] on nav "Dashboard Discovery Assistant Charts Leads russelbuck 99 +" at bounding box center [661, 17] width 1322 height 35
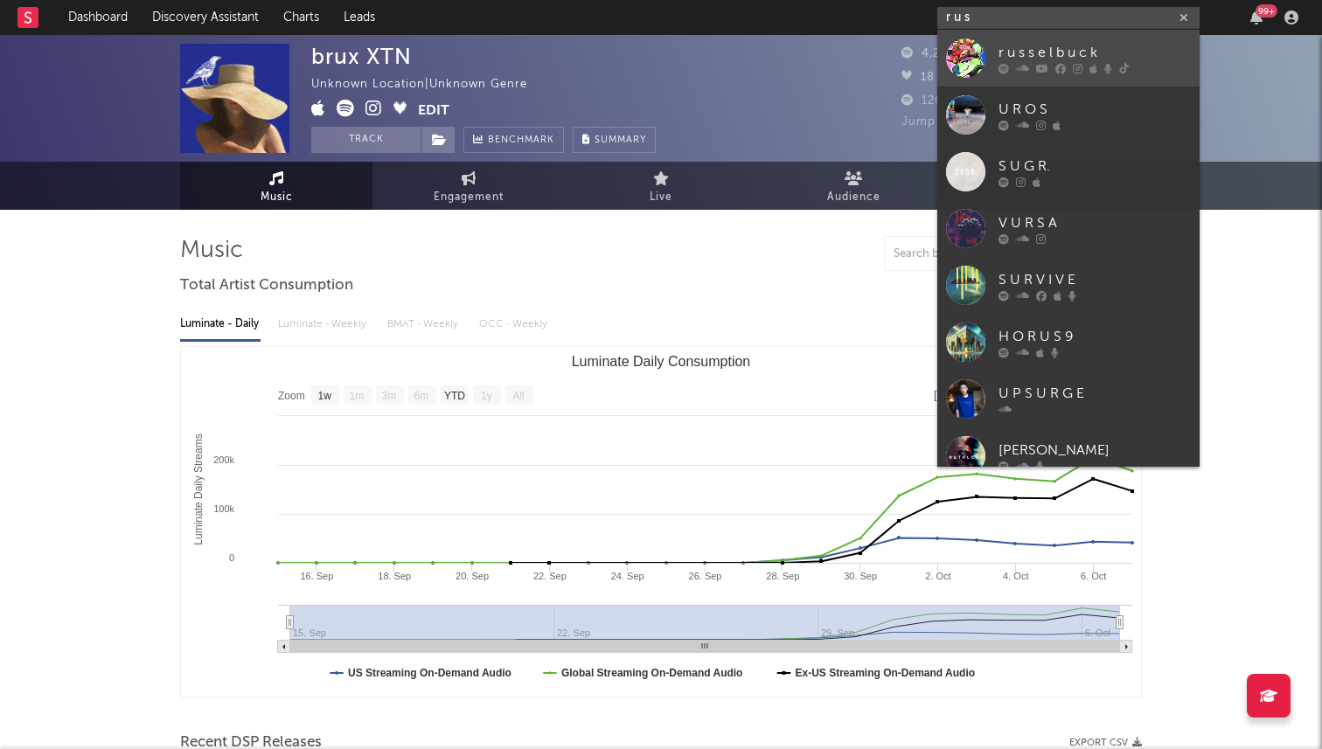
type input "r u s"
click at [956, 63] on div at bounding box center [965, 57] width 39 height 39
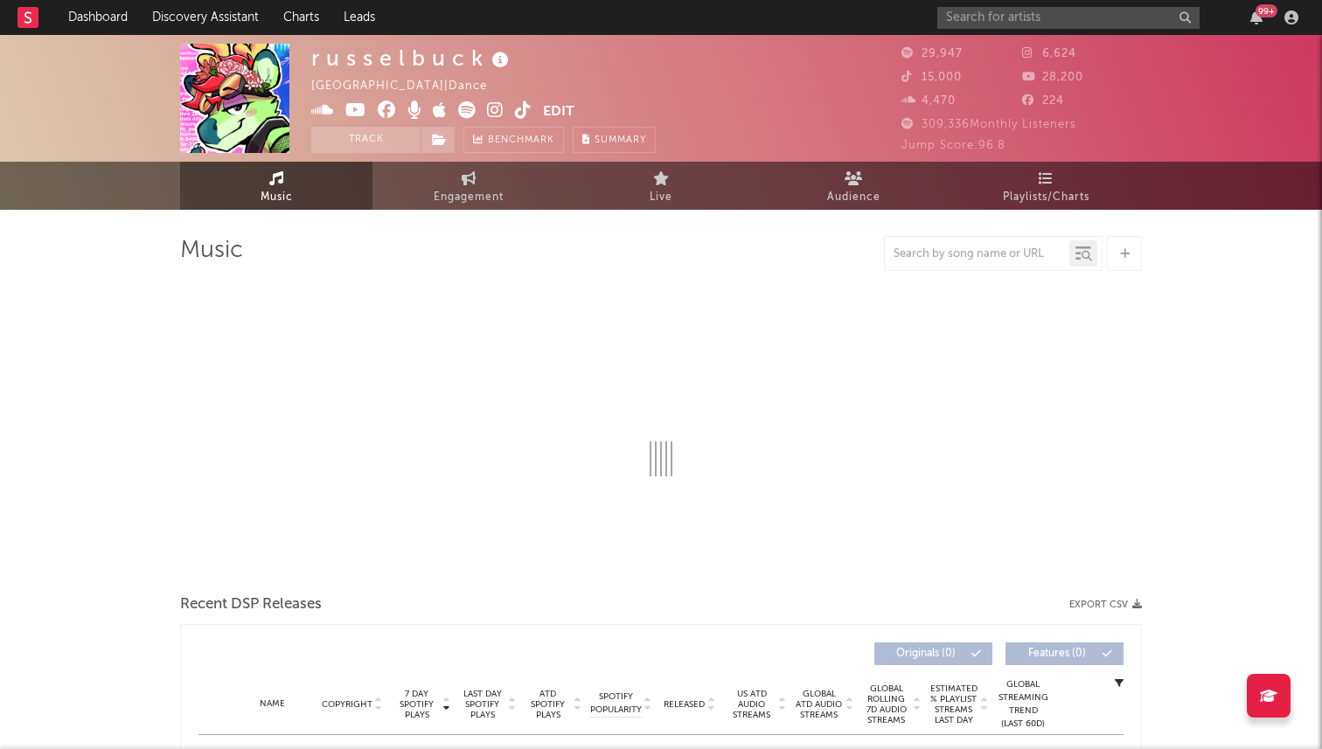
select select "6m"
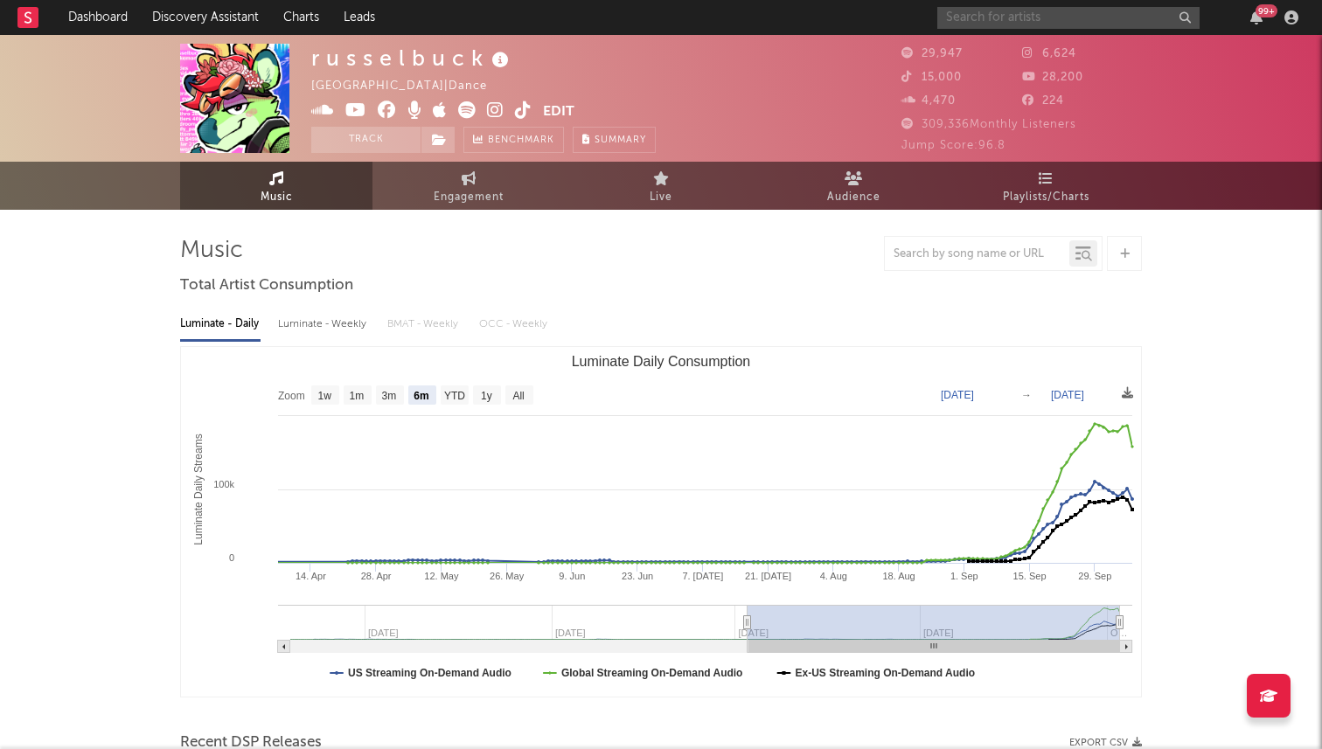
click at [1025, 16] on input "text" at bounding box center [1068, 18] width 262 height 22
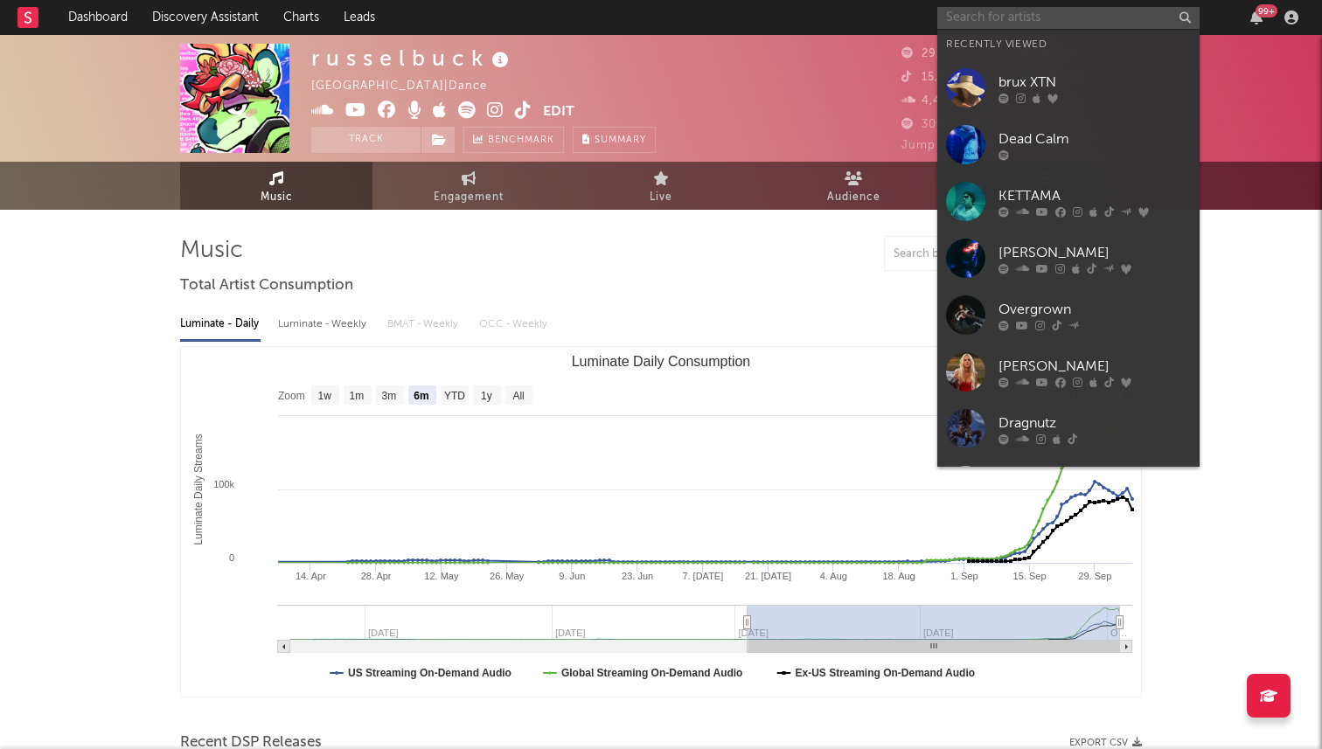
click at [1025, 16] on input "text" at bounding box center [1068, 18] width 262 height 22
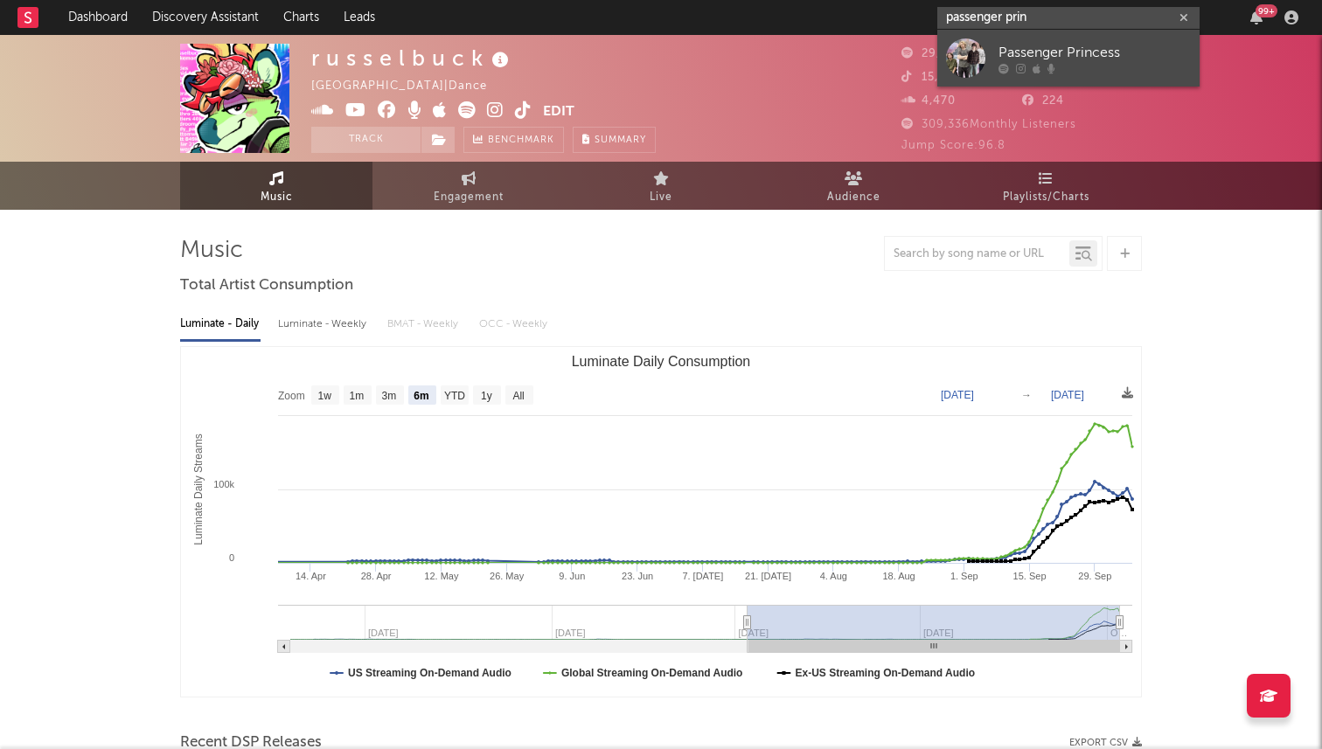
type input "passenger prin"
click at [1047, 64] on icon at bounding box center [1051, 68] width 8 height 10
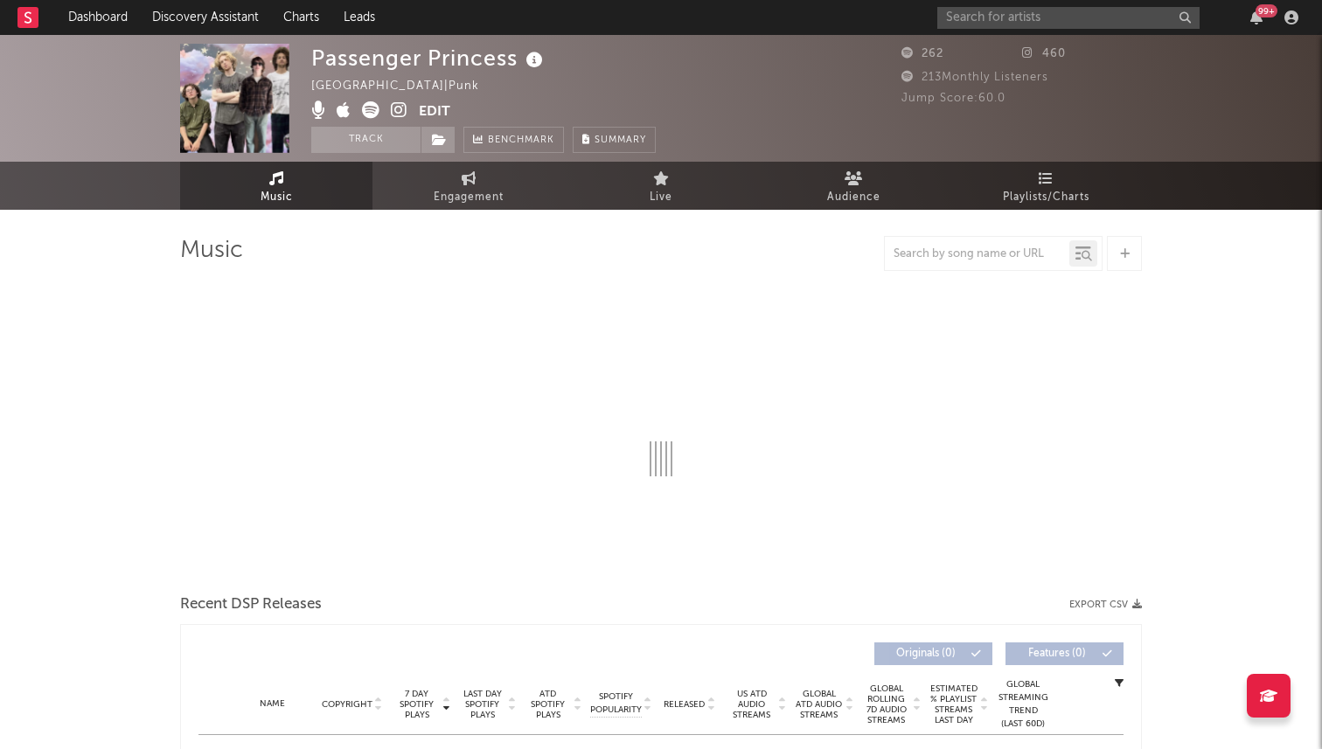
select select "1w"
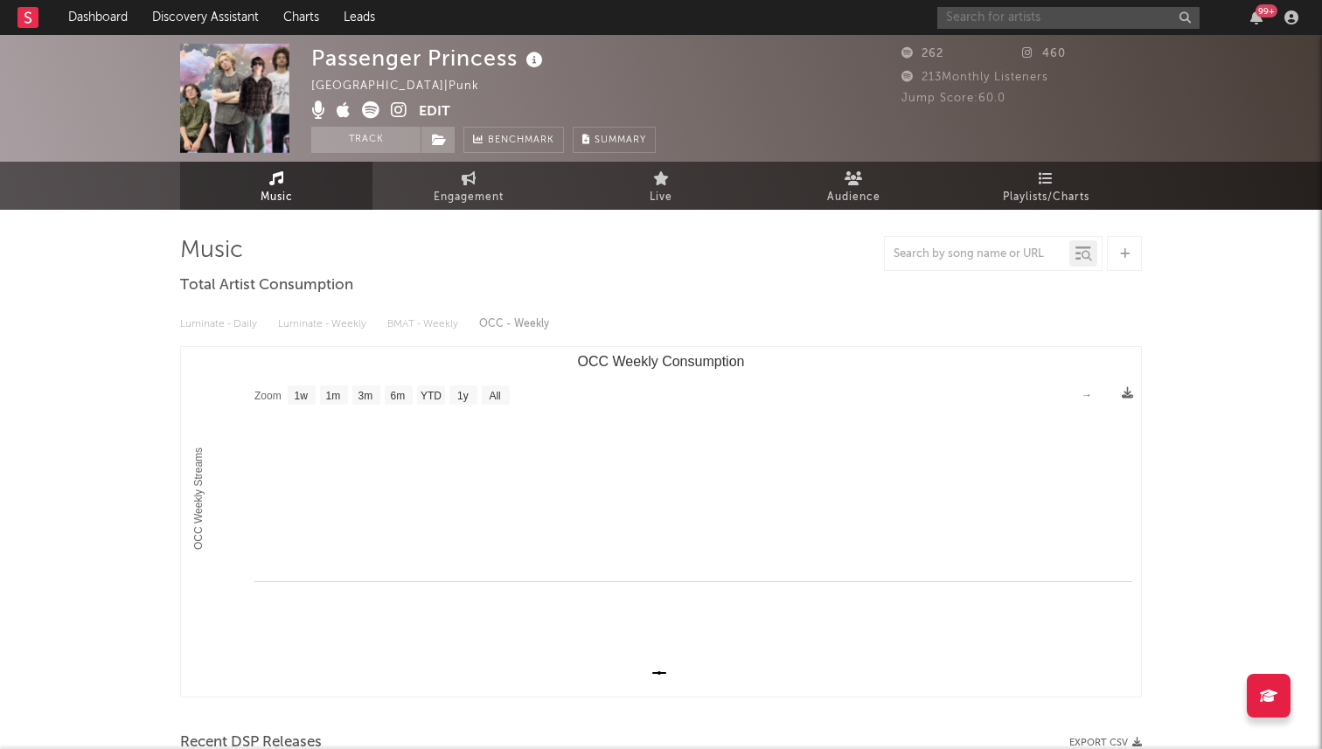
click at [1031, 17] on input "text" at bounding box center [1068, 18] width 262 height 22
type input "passenger"
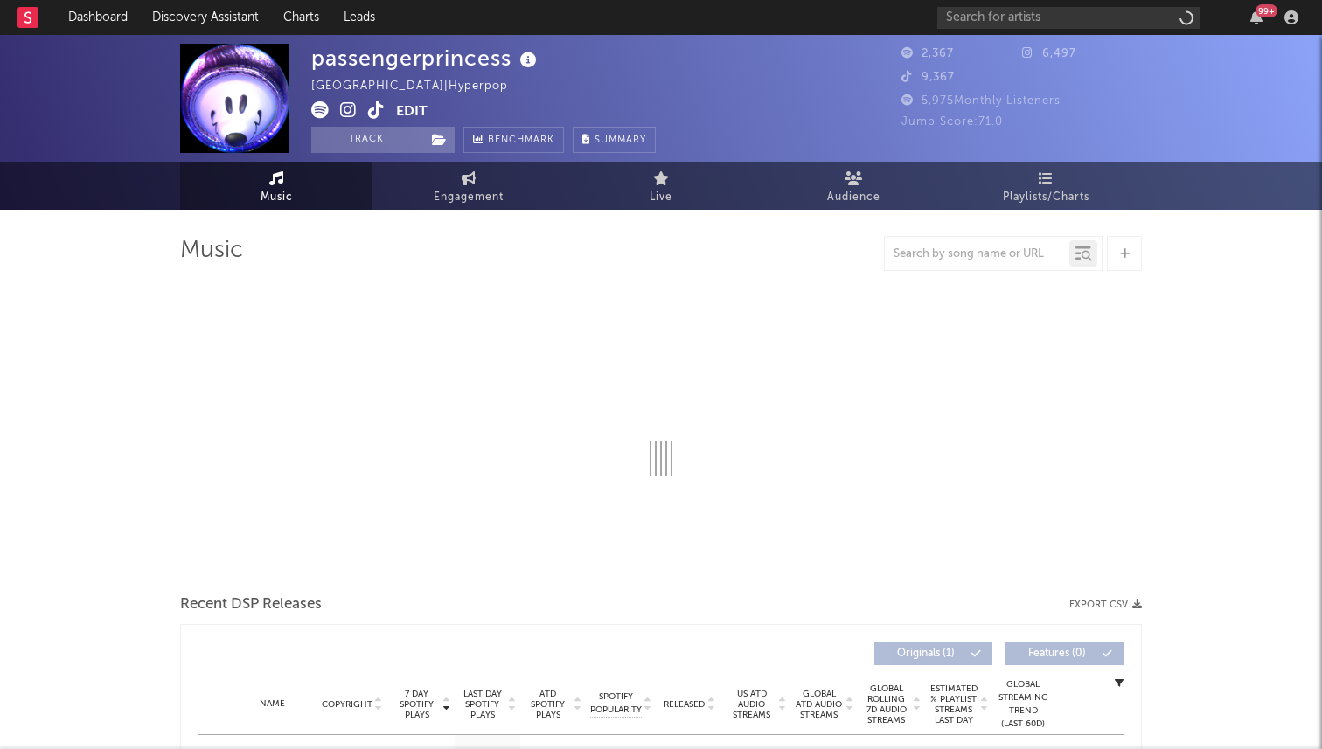
select select "1w"
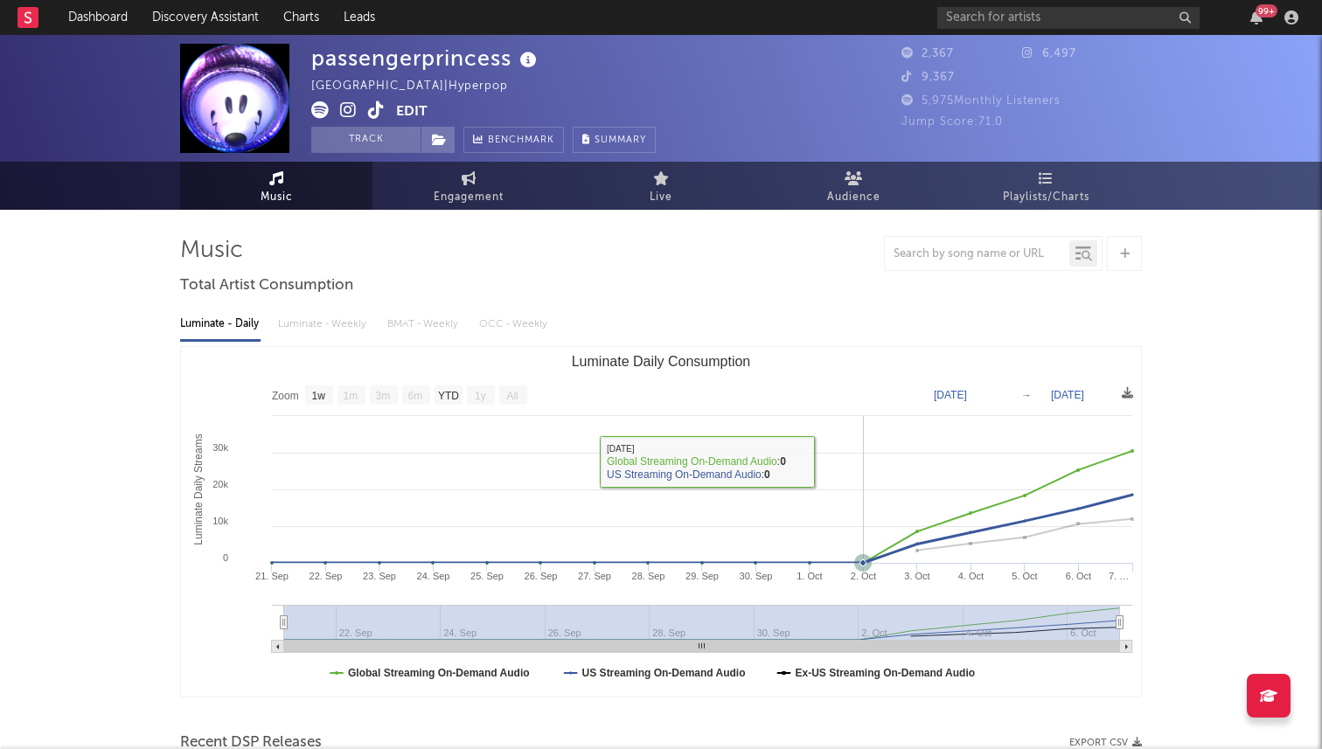
click at [850, 497] on rect "Luminate Daily Consumption" at bounding box center [661, 522] width 960 height 350
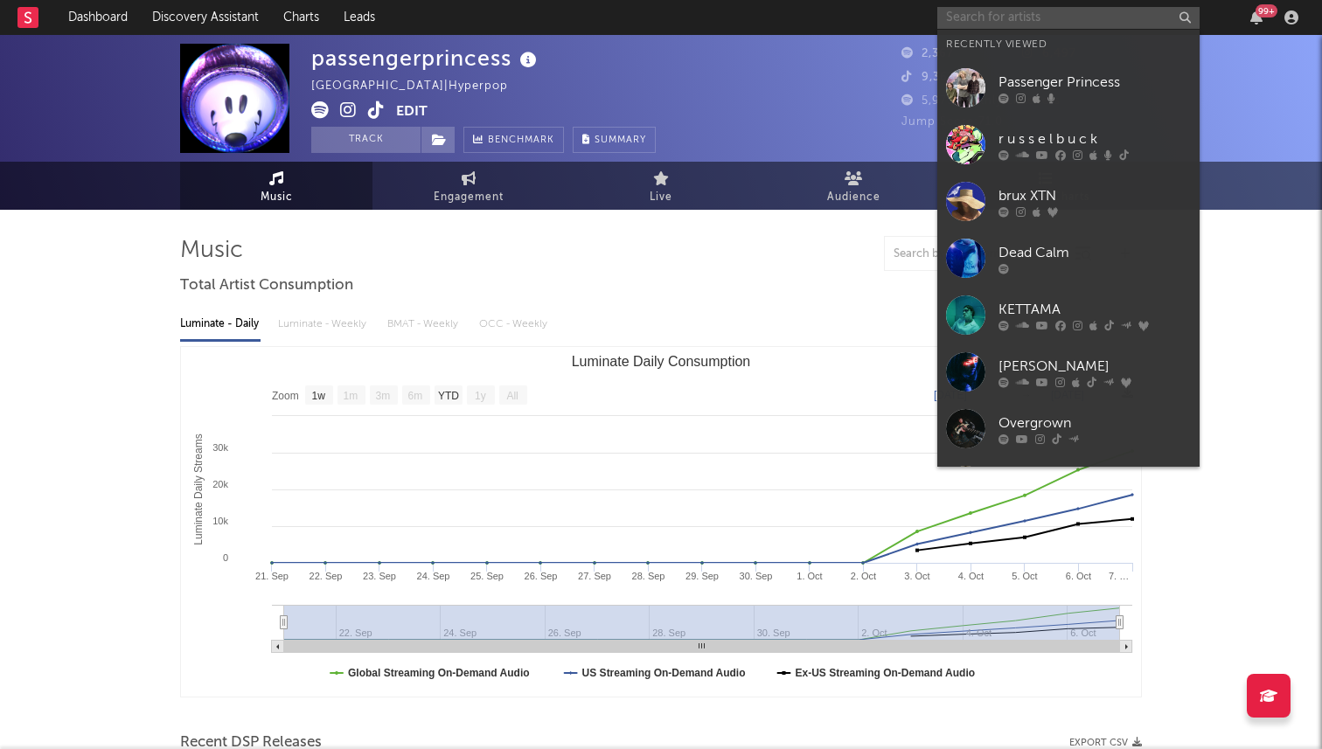
click at [970, 18] on input "text" at bounding box center [1068, 18] width 262 height 22
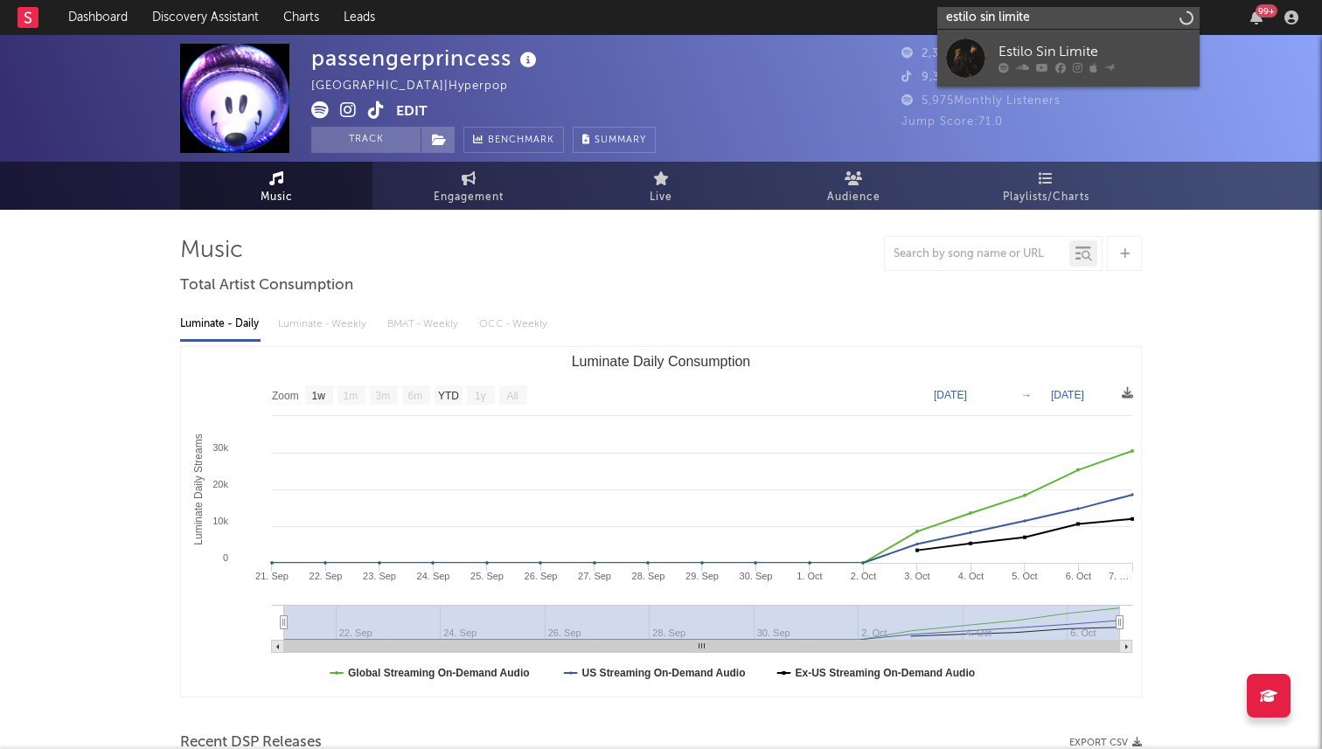
type input "estilo sin limite"
click at [996, 39] on link "Estilo Sin Limite" at bounding box center [1068, 58] width 262 height 57
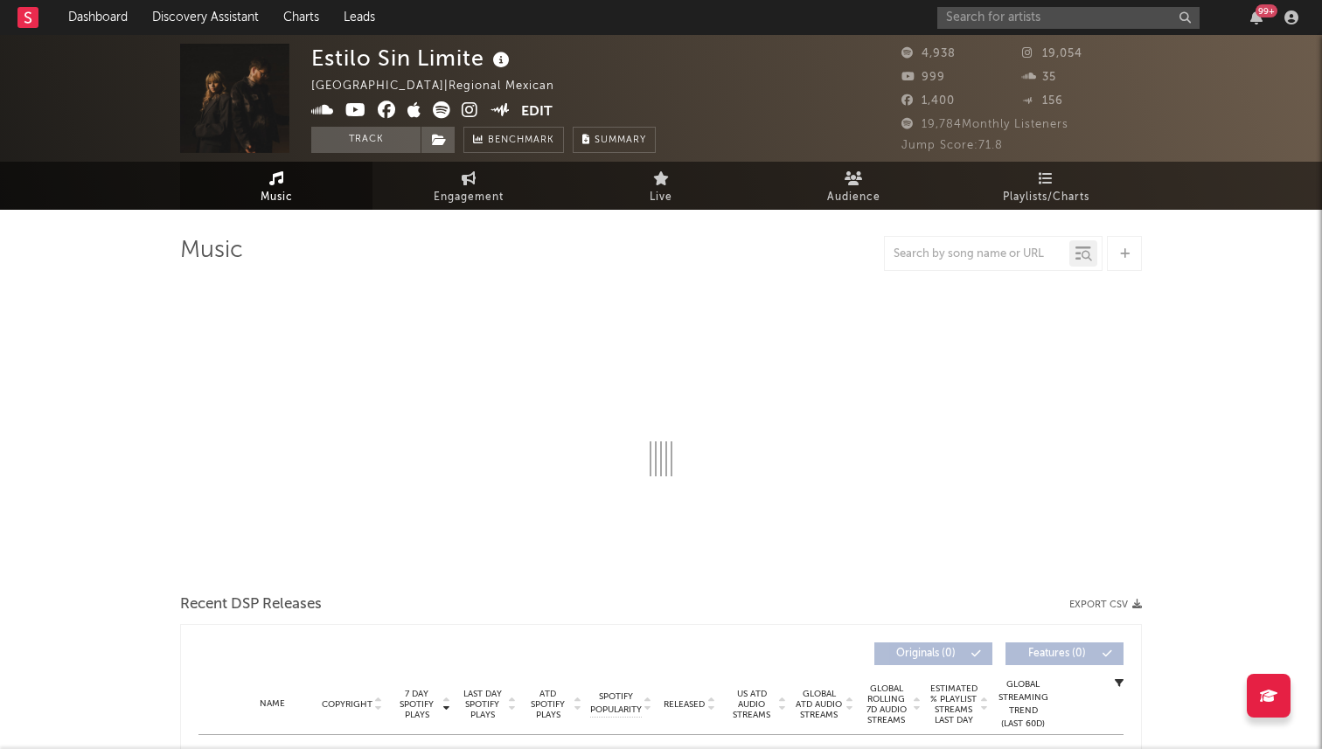
select select "6m"
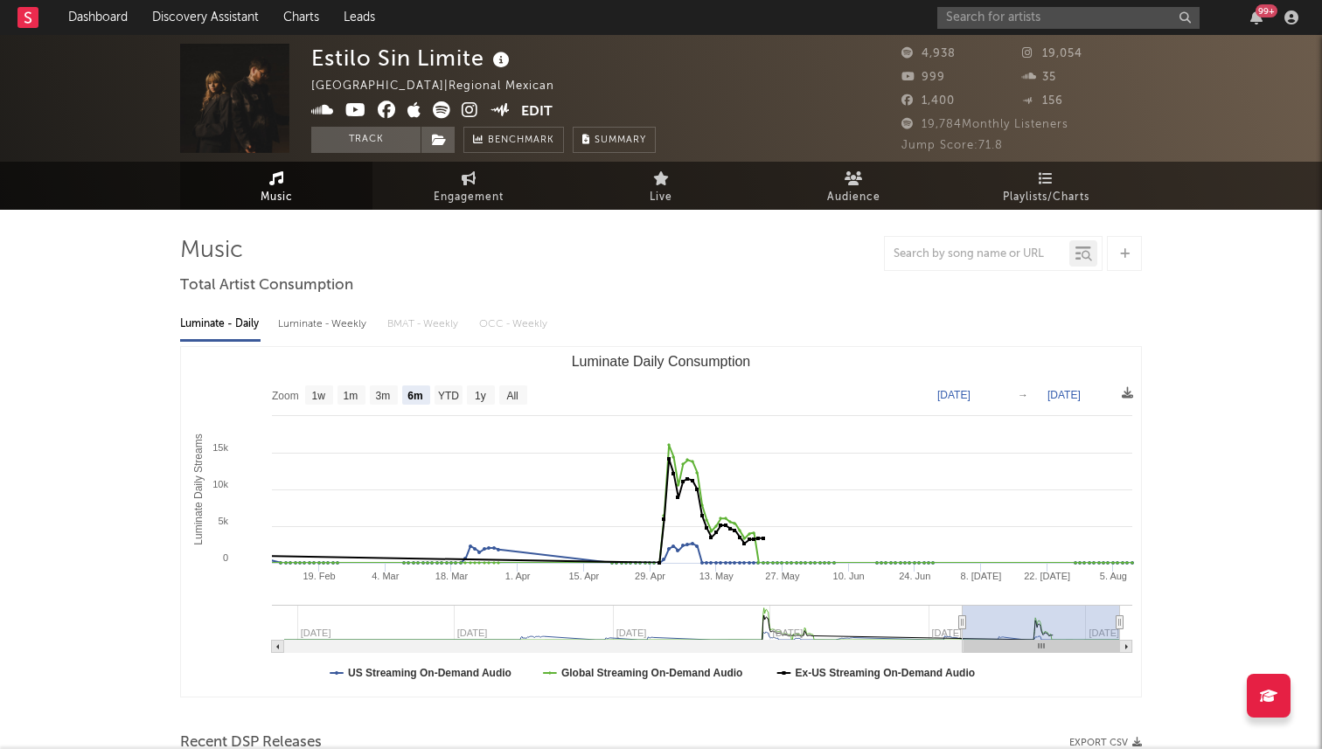
click at [1002, 29] on div "99 +" at bounding box center [1120, 17] width 367 height 35
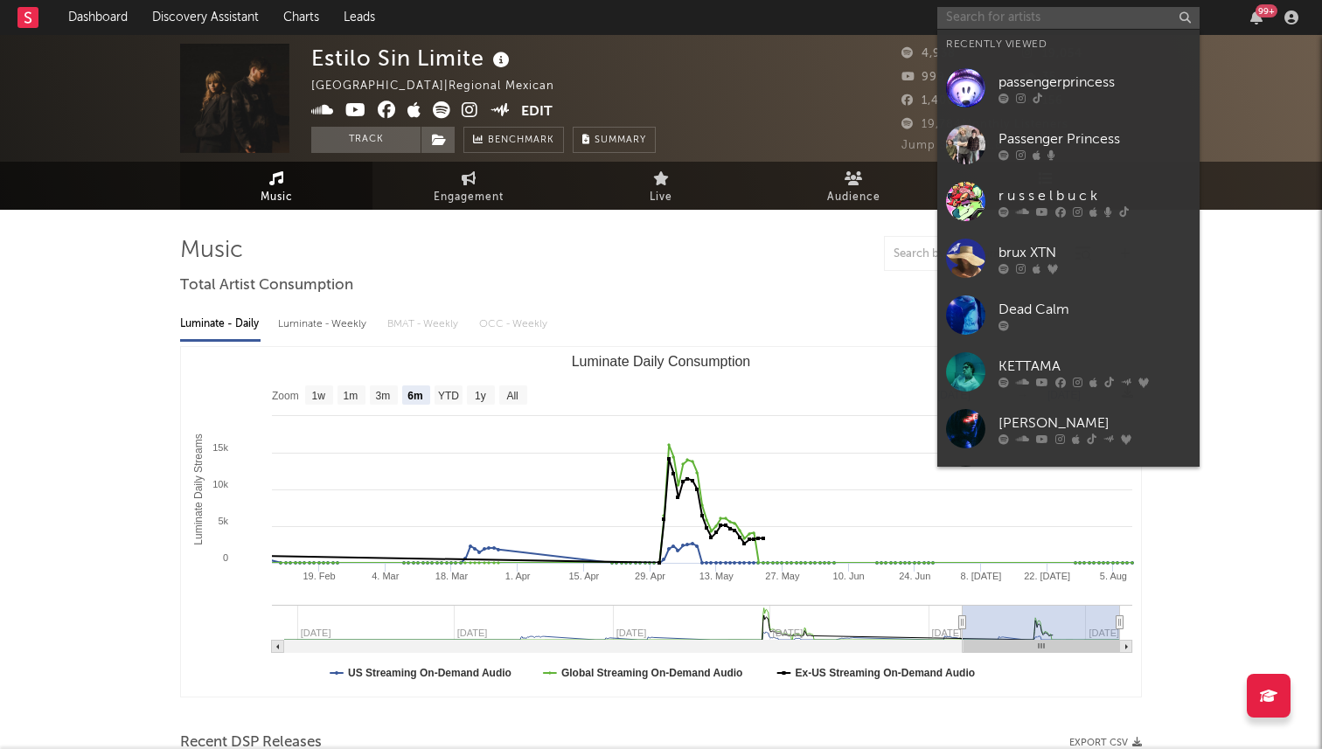
click at [992, 21] on input "text" at bounding box center [1068, 18] width 262 height 22
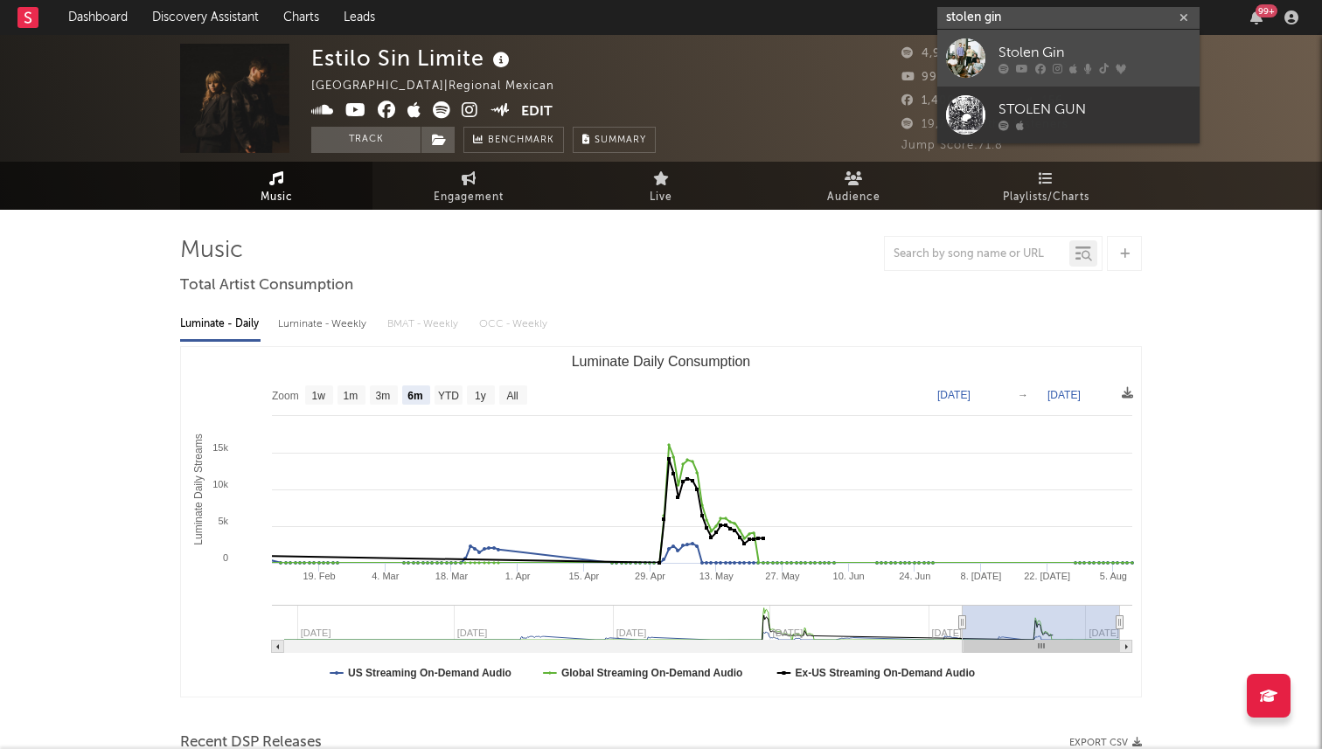
type input "stolen gin"
click at [994, 55] on link "Stolen Gin" at bounding box center [1068, 58] width 262 height 57
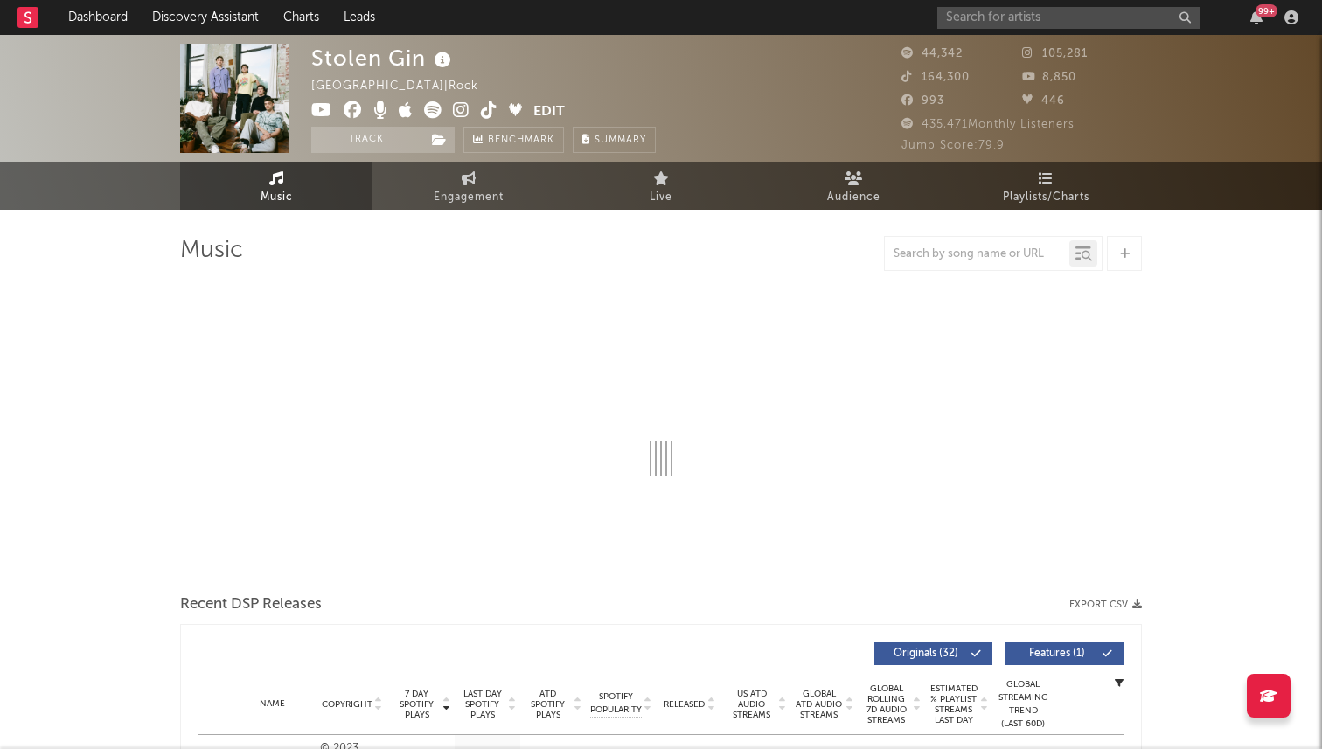
select select "6m"
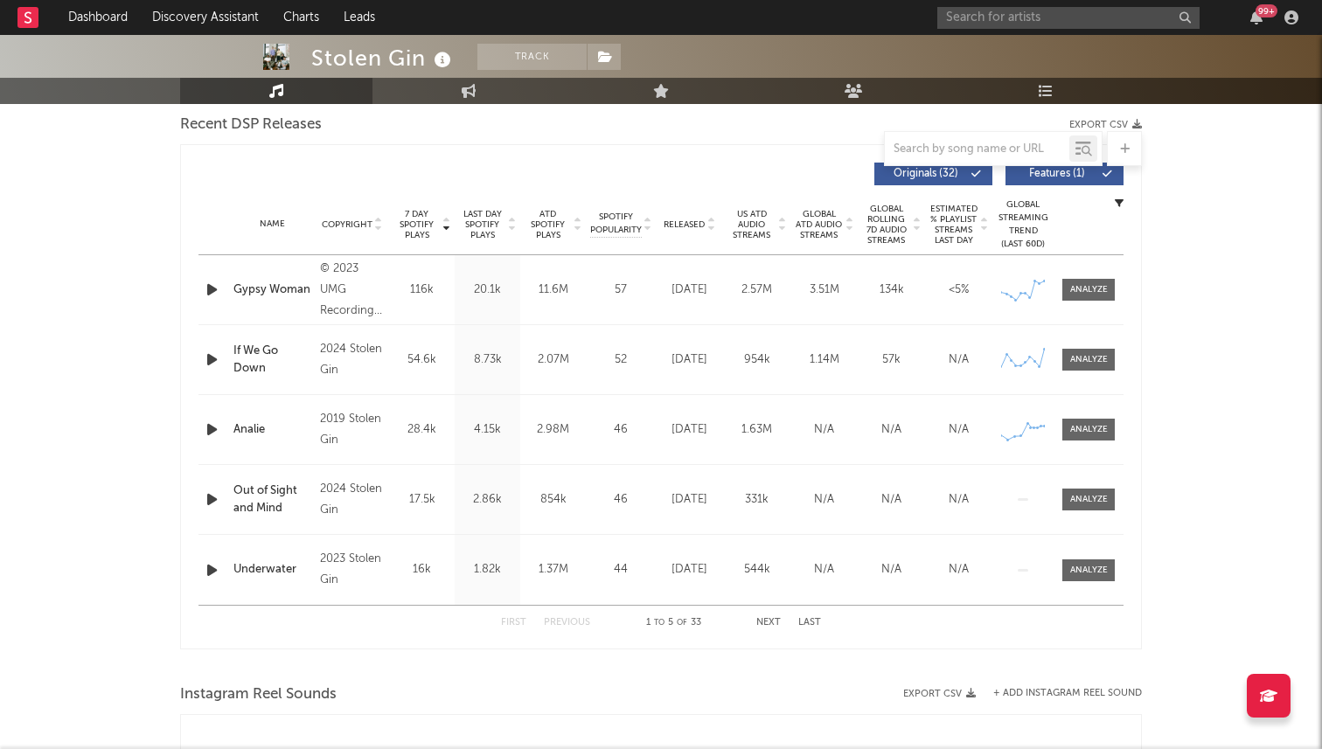
scroll to position [597, 0]
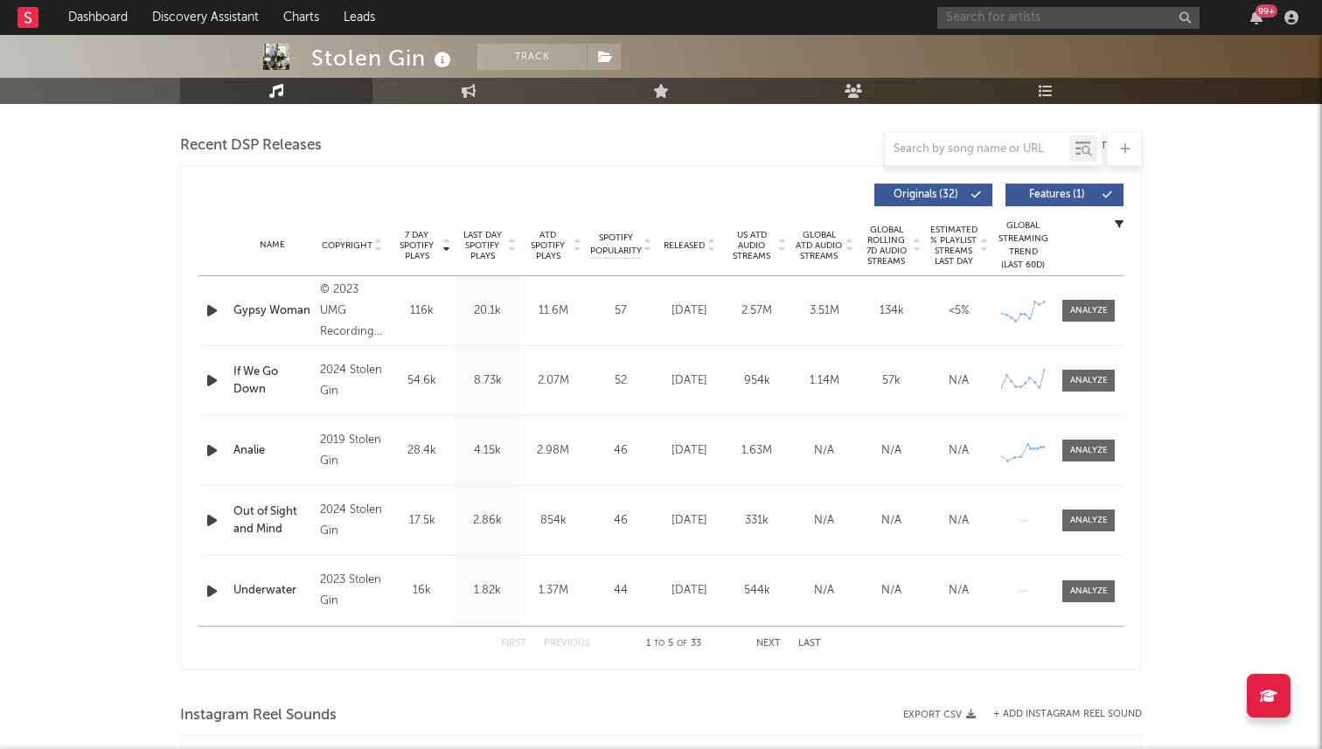
click at [996, 25] on input "text" at bounding box center [1068, 18] width 262 height 22
type input "reid"
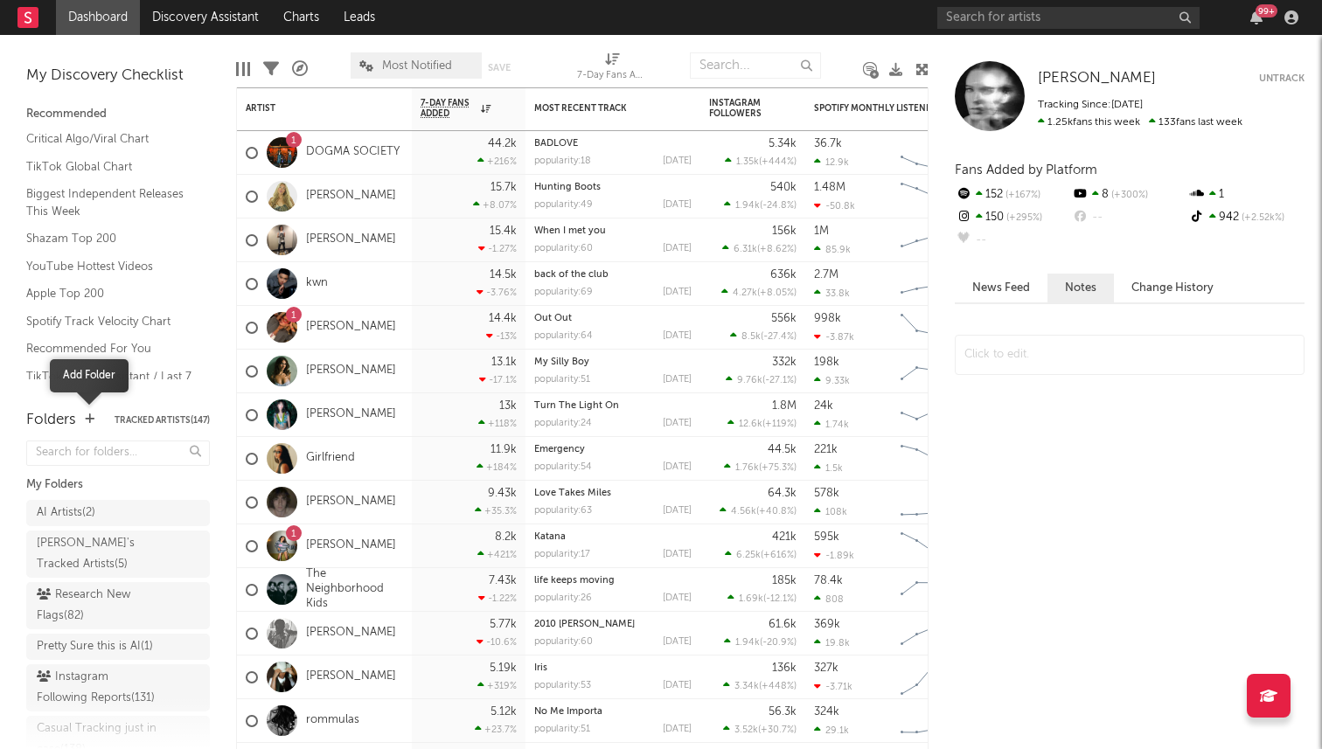
click at [87, 424] on icon "button" at bounding box center [90, 418] width 10 height 11
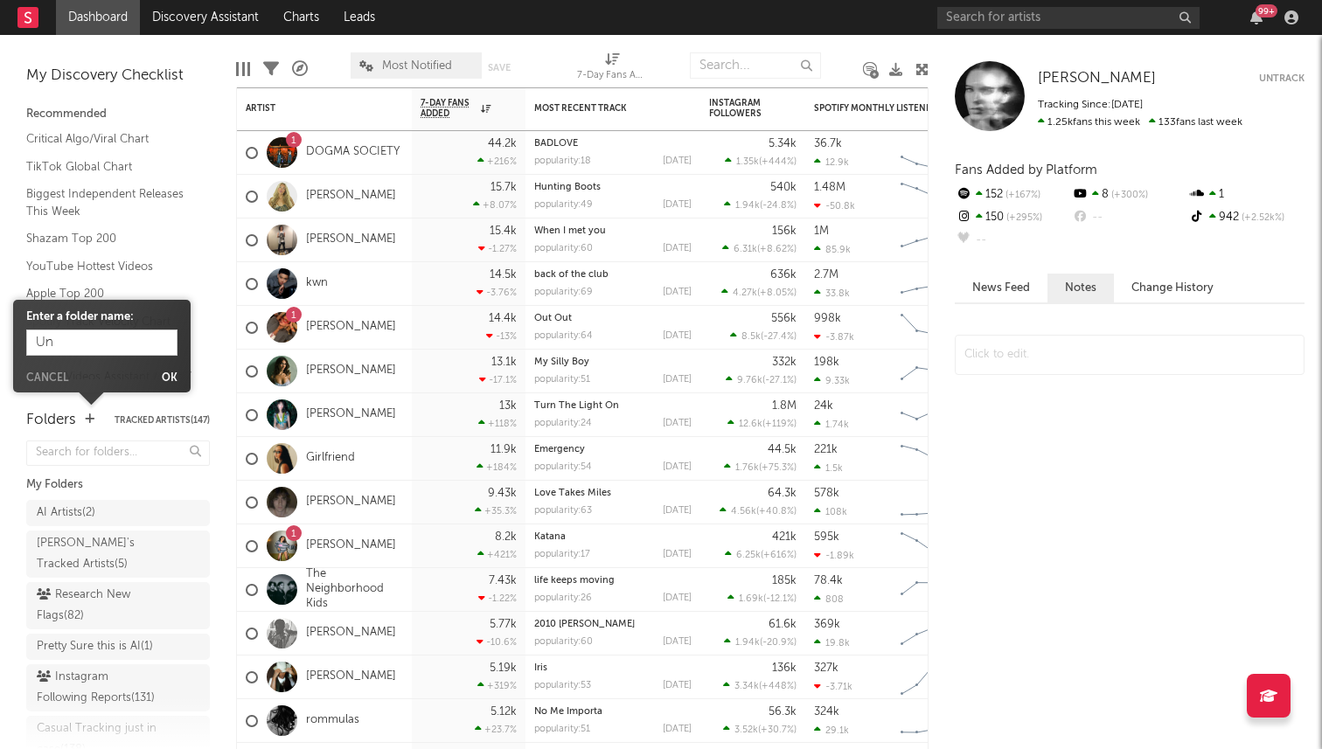
type input "U"
type input "Unsigned Festival Acts"
click at [164, 372] on form "Enter a folder name: Unsigned Festival Acts Cancel Ok" at bounding box center [101, 346] width 151 height 75
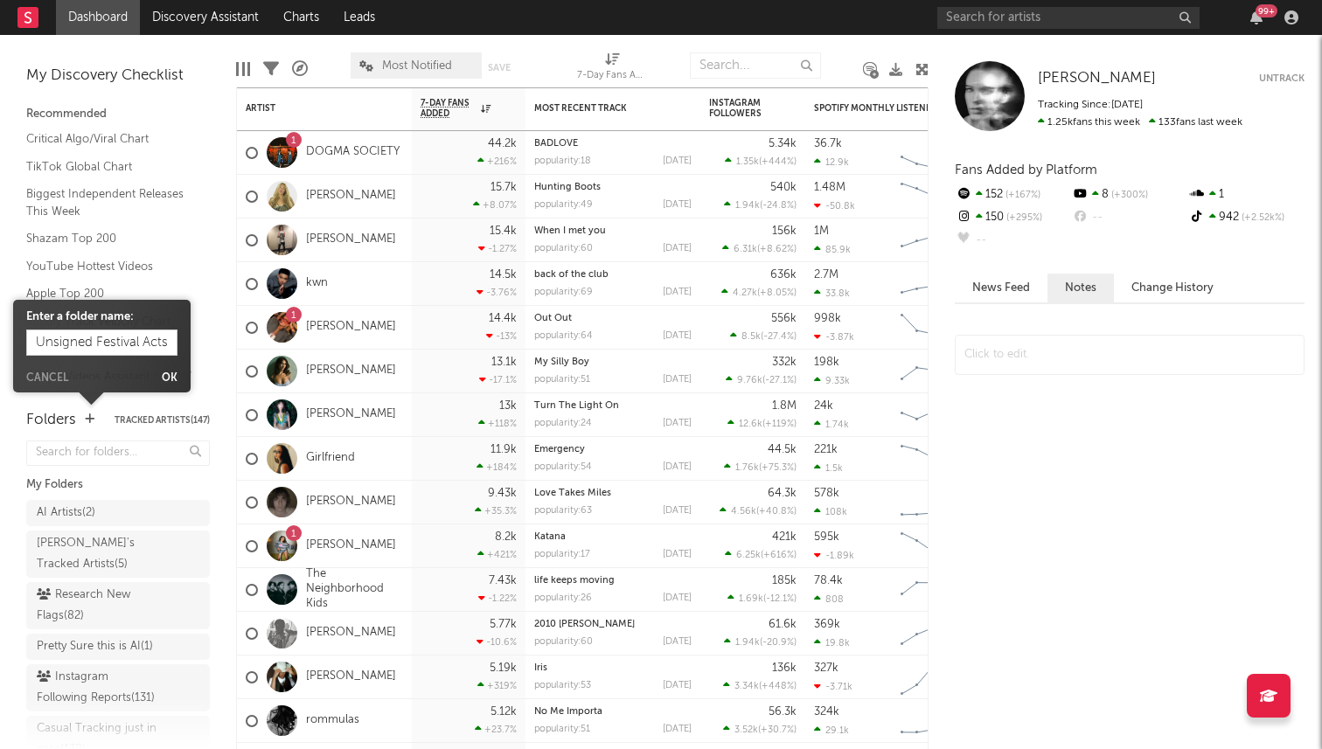
click at [171, 374] on button "Ok" at bounding box center [170, 378] width 16 height 10
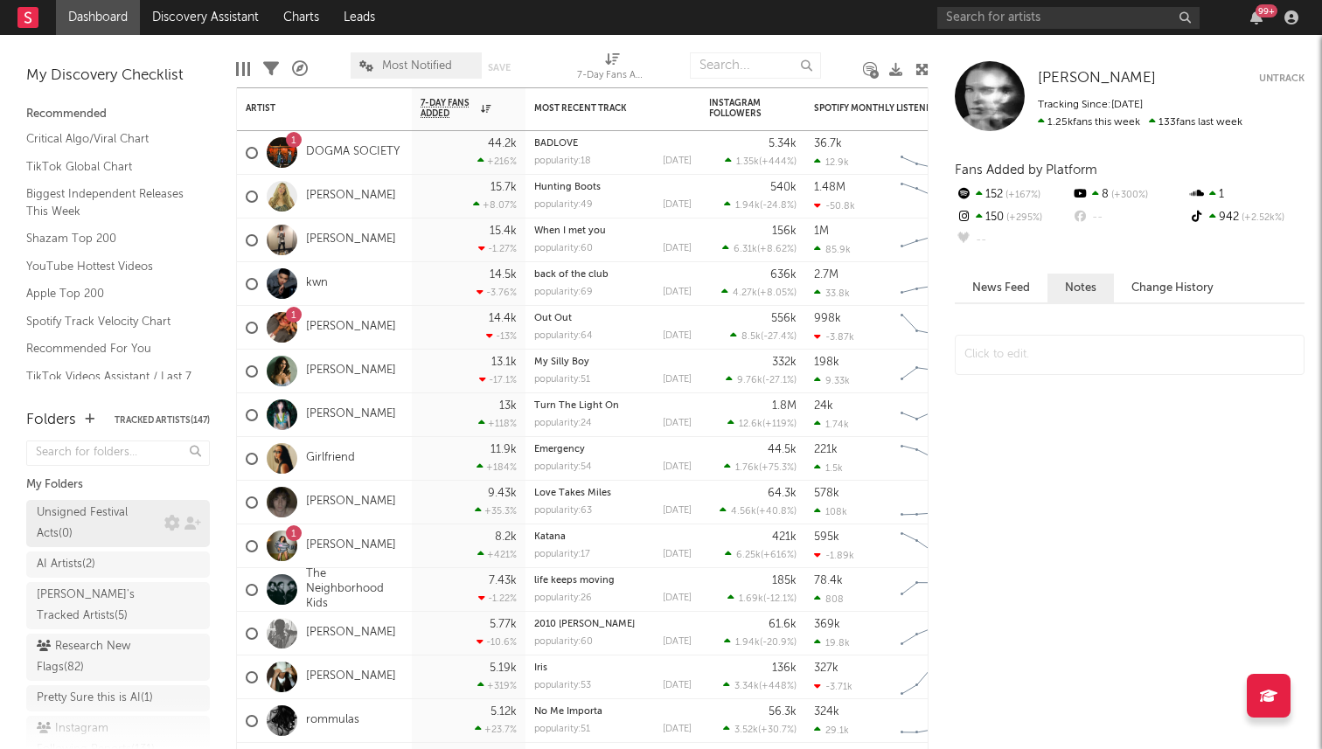
click at [112, 529] on div "Unsigned Festival Acts ( 0 )" at bounding box center [98, 524] width 123 height 42
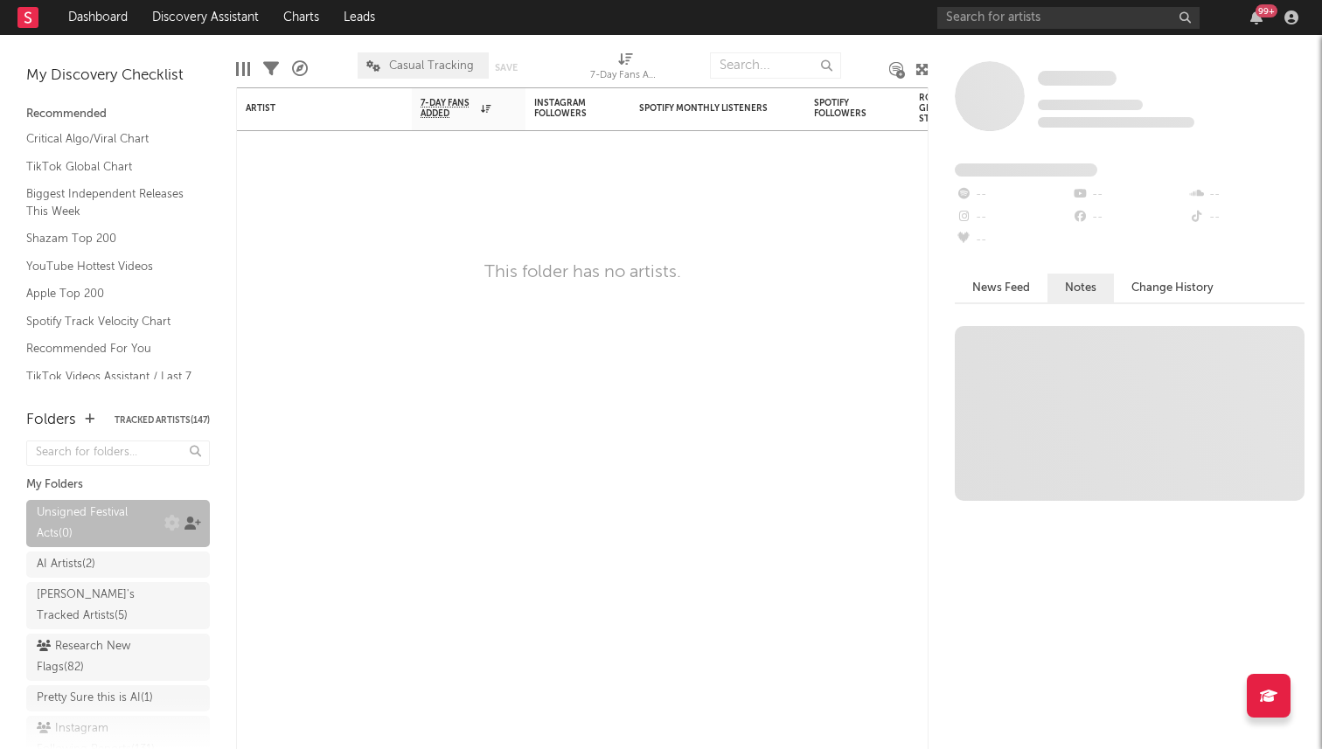
click at [195, 519] on icon at bounding box center [192, 523] width 17 height 13
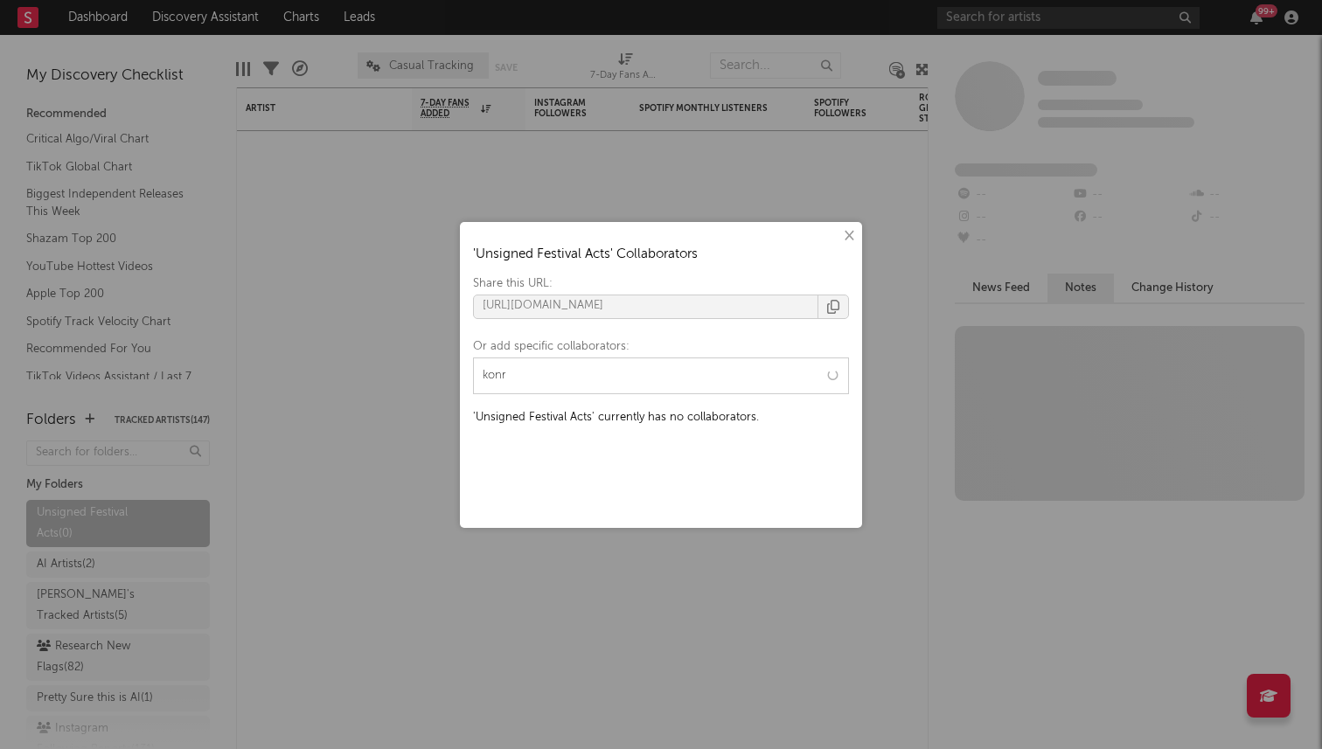
type input "konra"
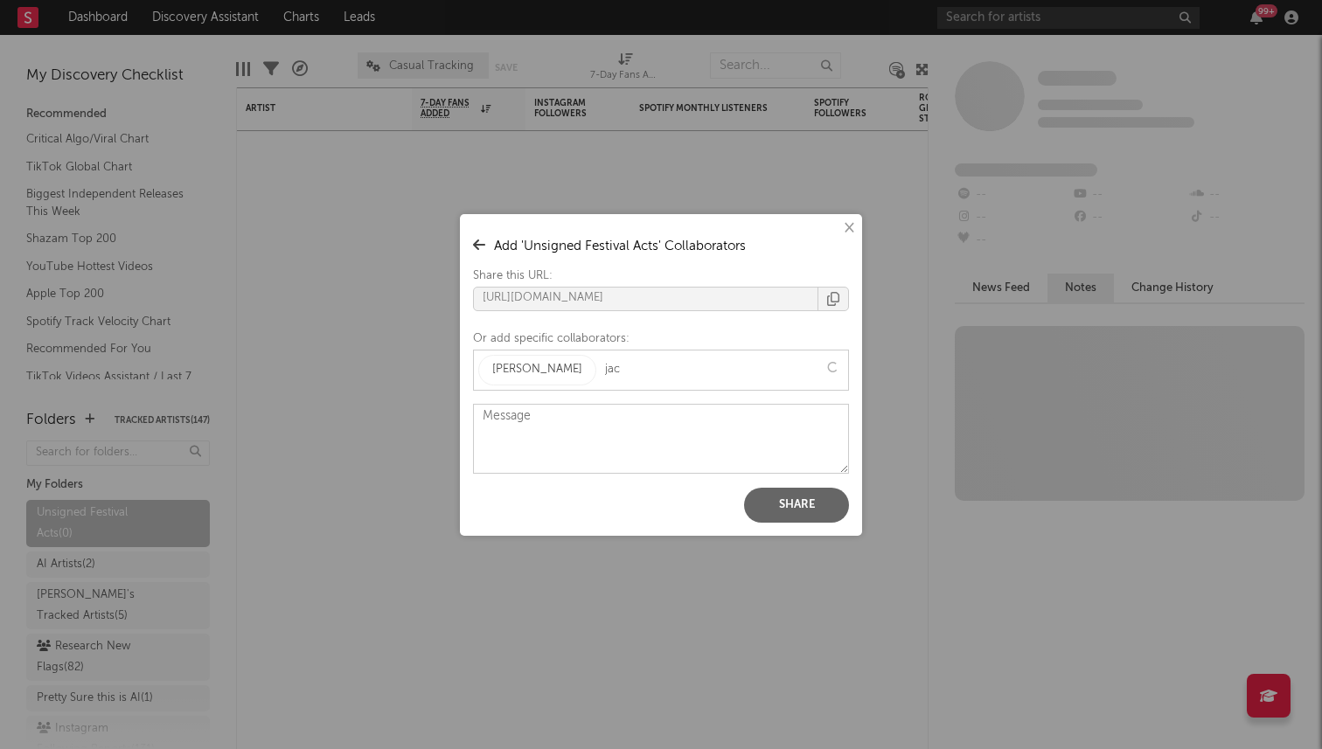
type input "jack"
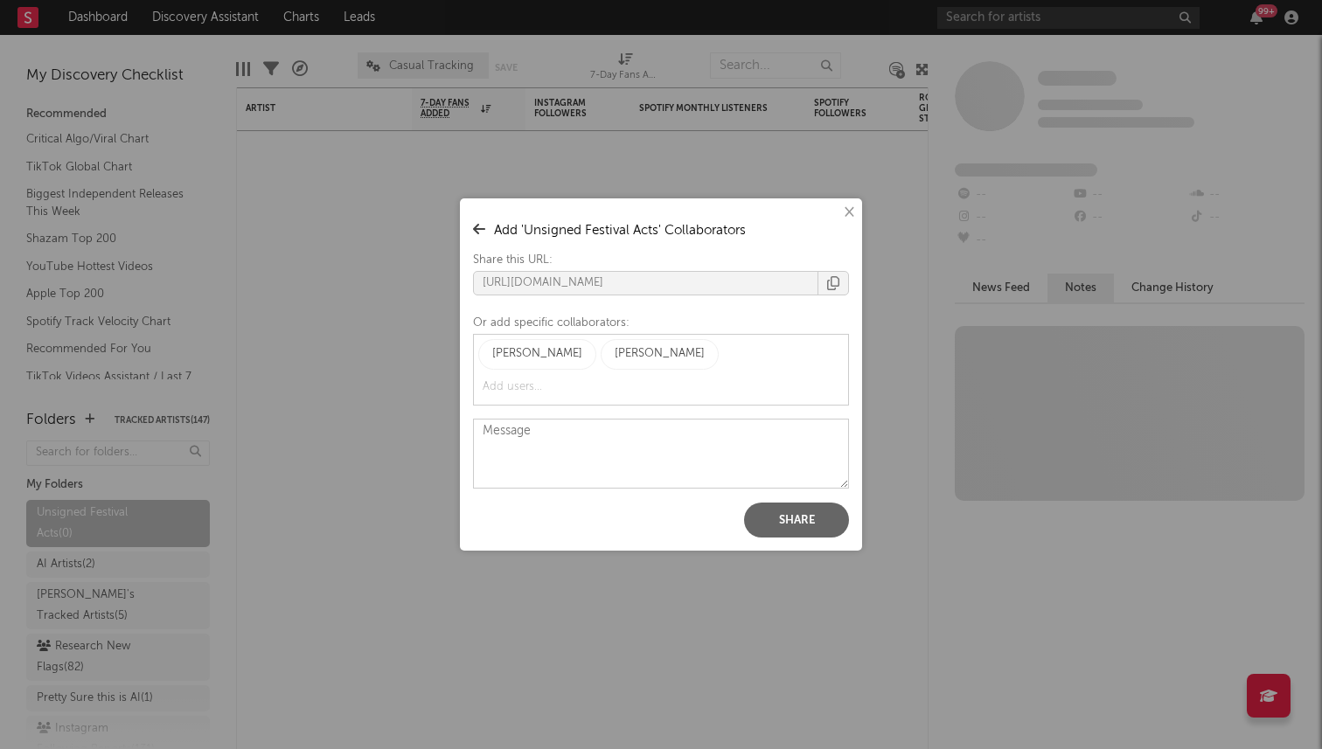
click at [727, 358] on div "[PERSON_NAME] [PERSON_NAME]" at bounding box center [661, 370] width 376 height 72
click at [786, 511] on button "Share" at bounding box center [796, 520] width 105 height 35
